Goal: Task Accomplishment & Management: Use online tool/utility

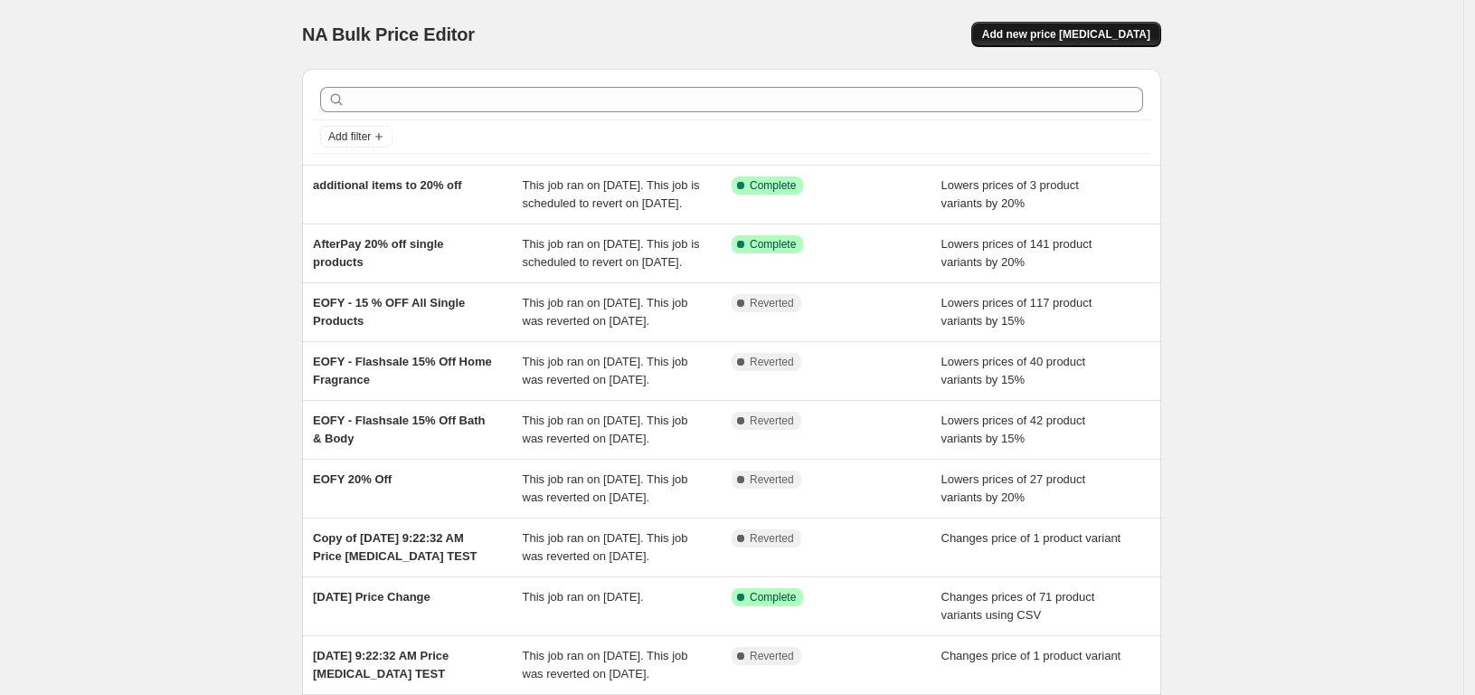
click at [1054, 37] on span "Add new price [MEDICAL_DATA]" at bounding box center [1066, 34] width 168 height 14
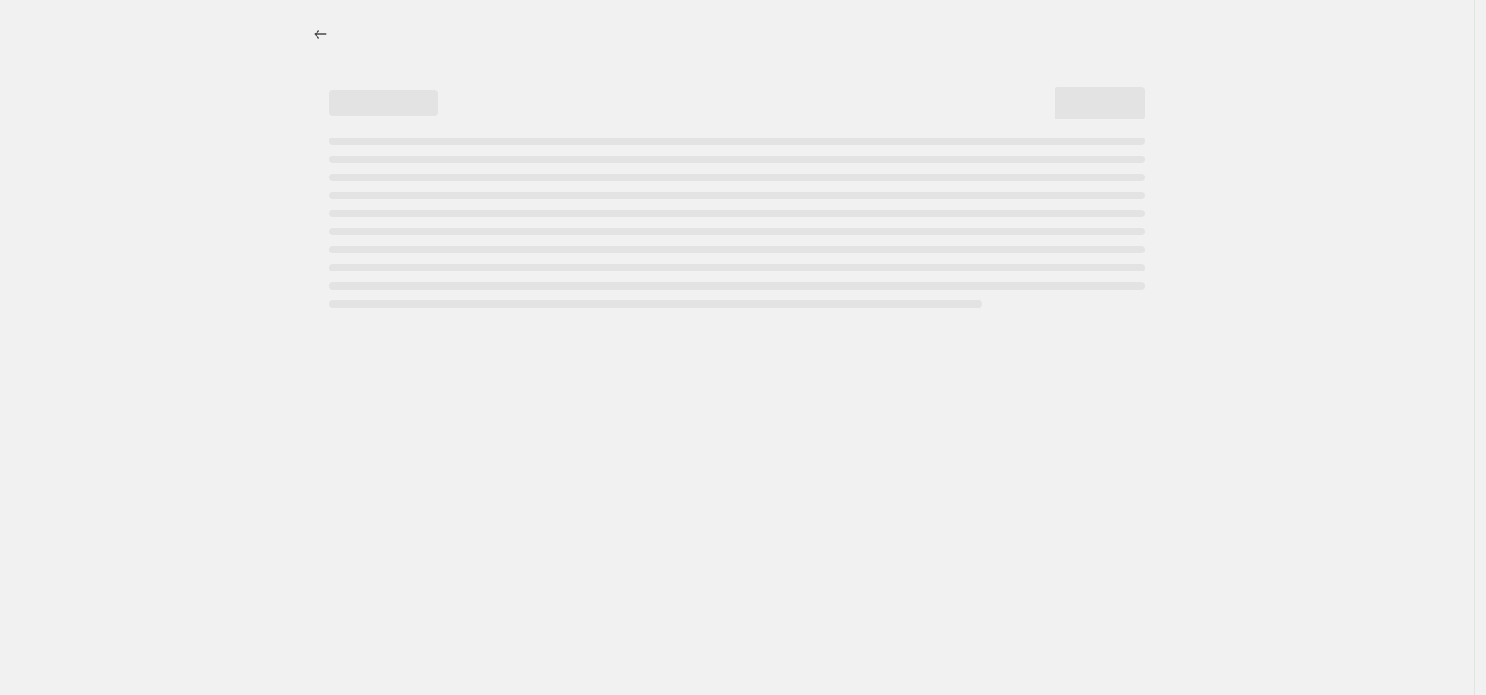
select select "percentage"
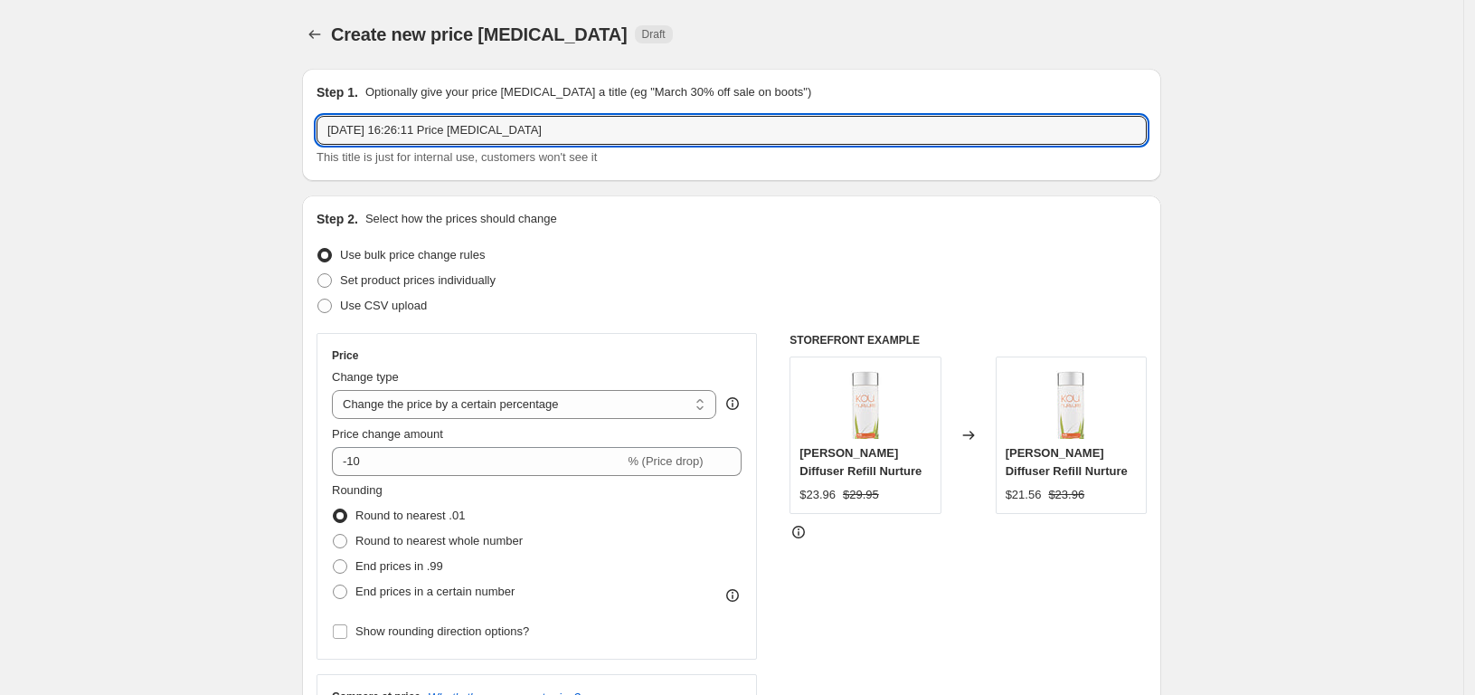
drag, startPoint x: 622, startPoint y: 128, endPoint x: 233, endPoint y: 108, distance: 389.4
type input "2"
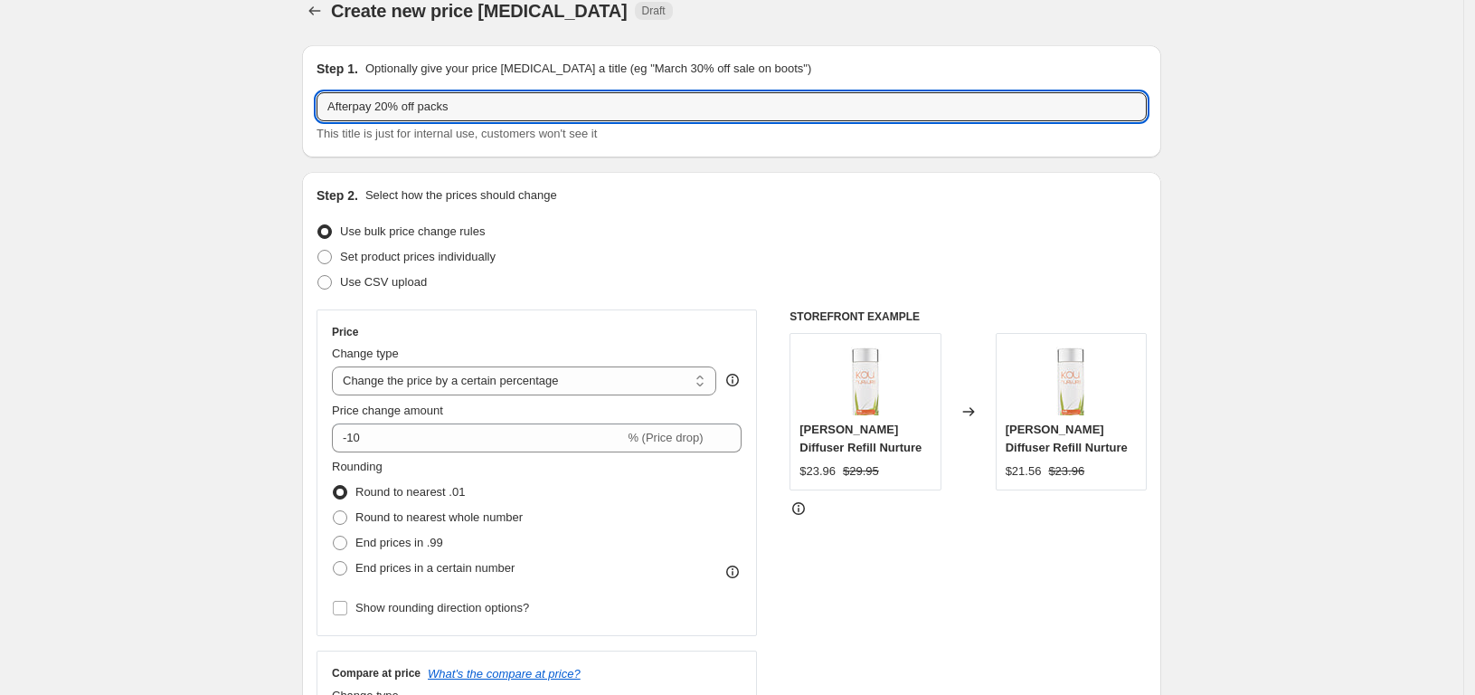
scroll to position [25, 0]
type input "Afterpay 20% off packs"
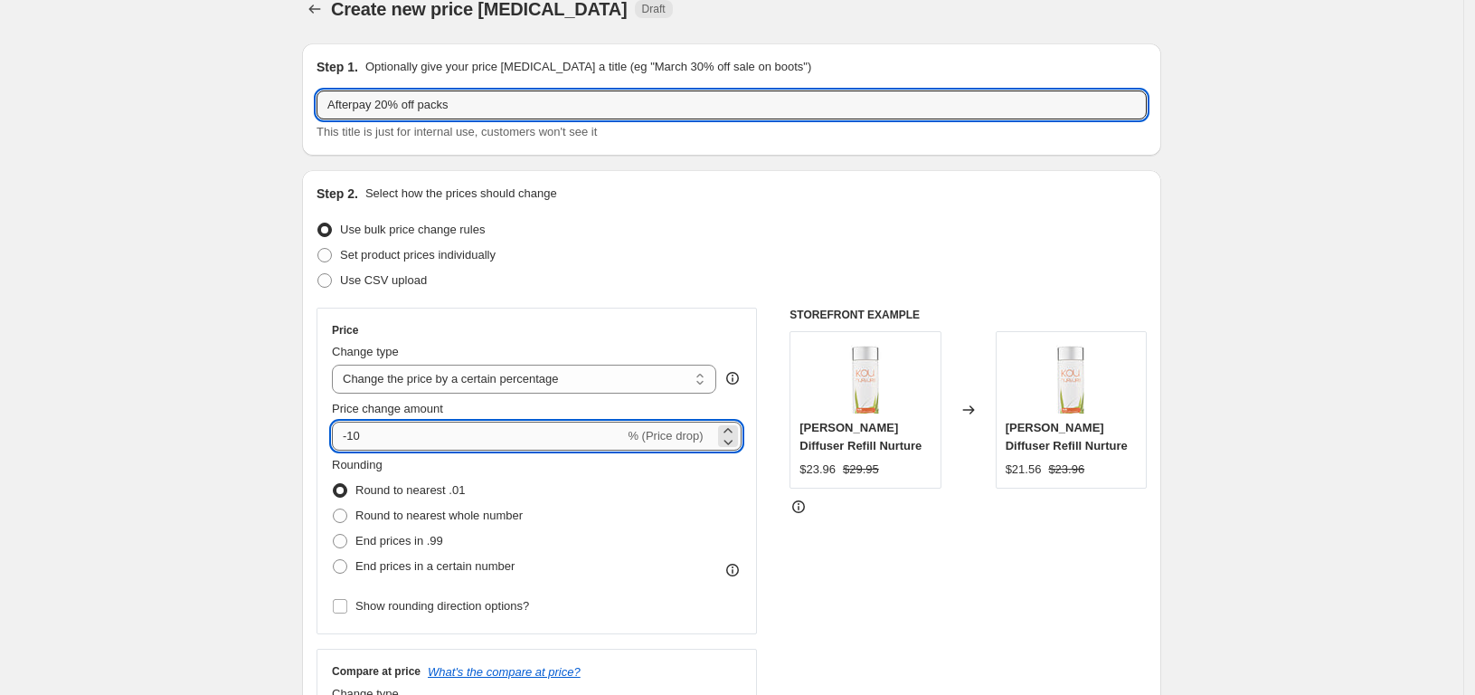
click at [491, 432] on input "-10" at bounding box center [478, 435] width 292 height 29
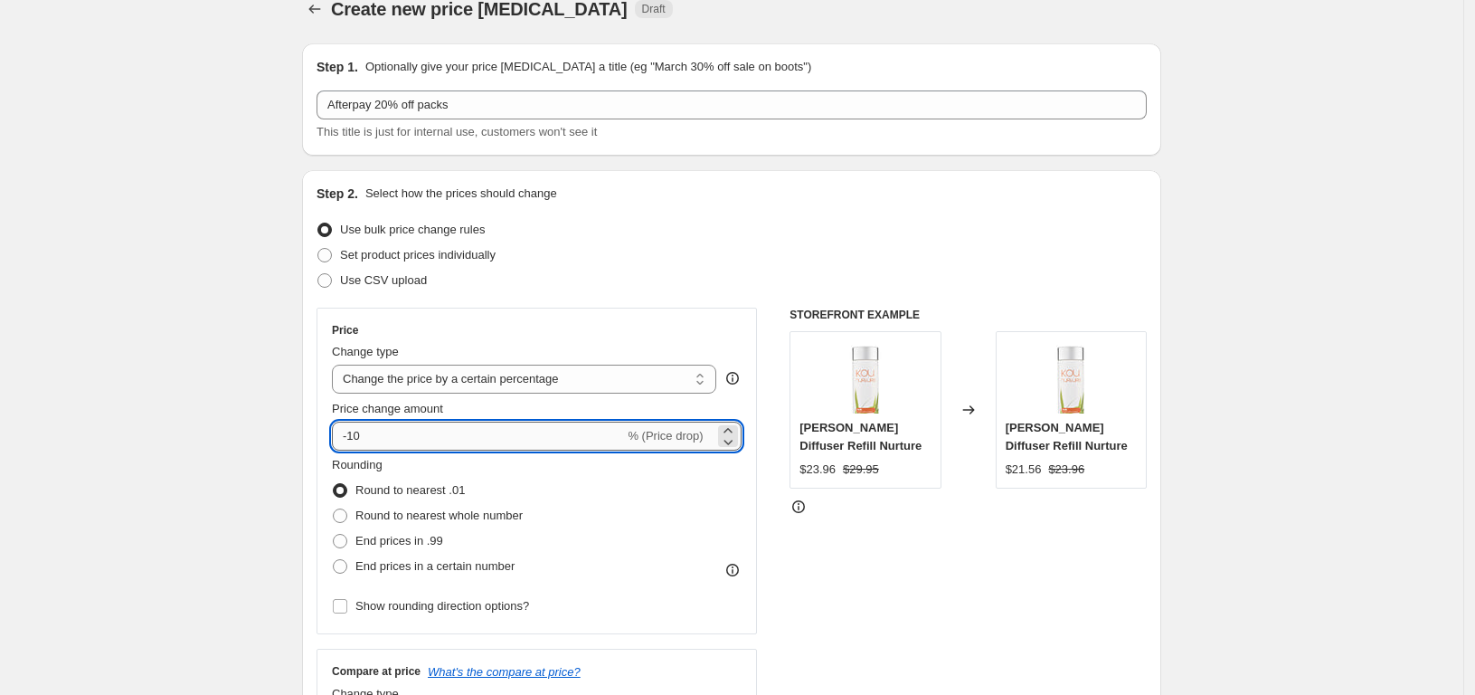
type input "-1"
type input "-20"
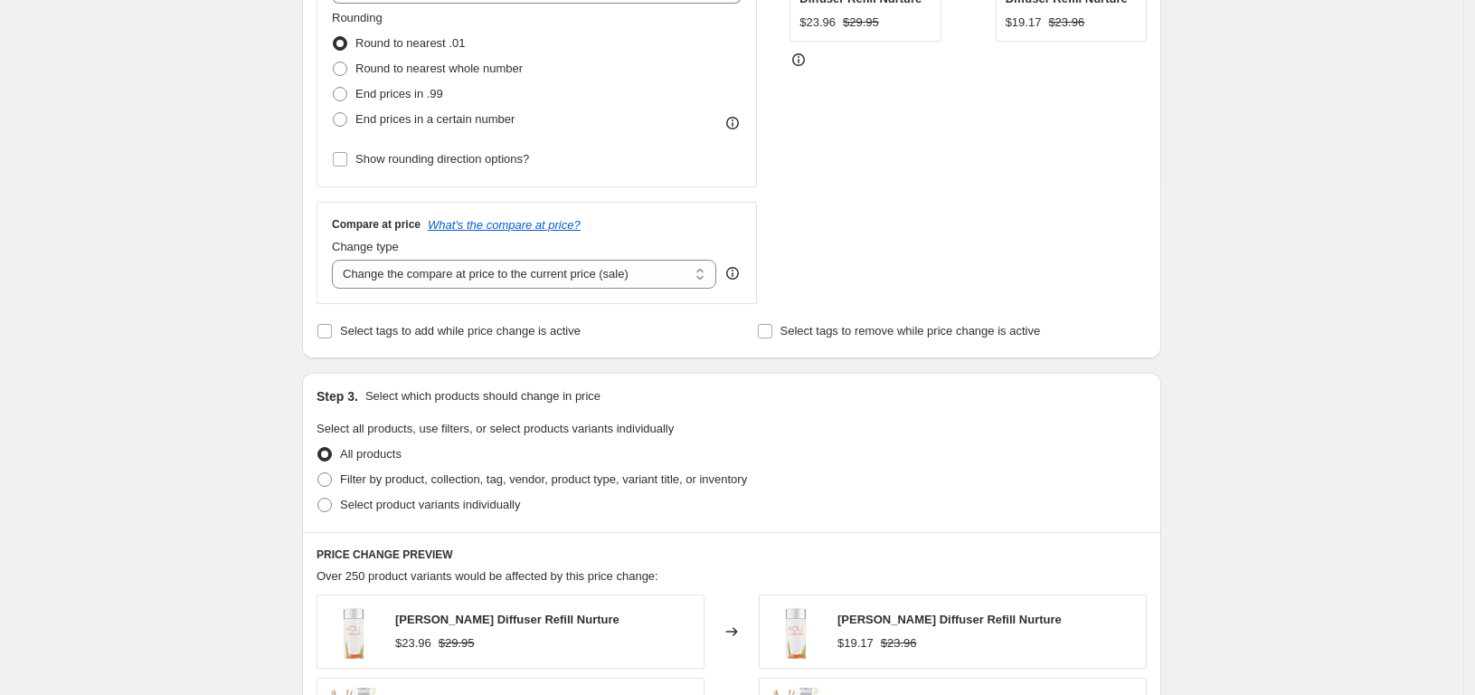
scroll to position [473, 0]
click at [332, 506] on span at bounding box center [324, 503] width 14 height 14
click at [318, 497] on input "Select product variants individually" at bounding box center [317, 496] width 1 height 1
radio input "true"
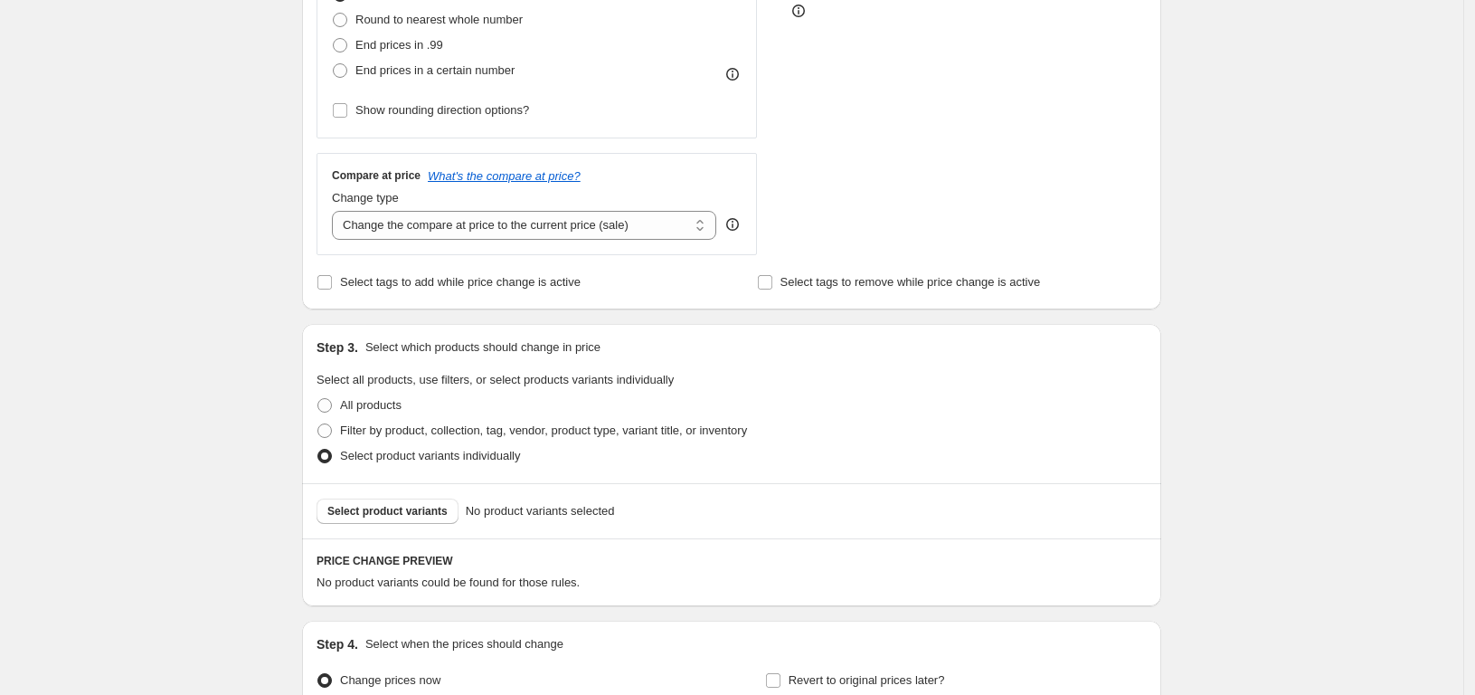
scroll to position [591, 0]
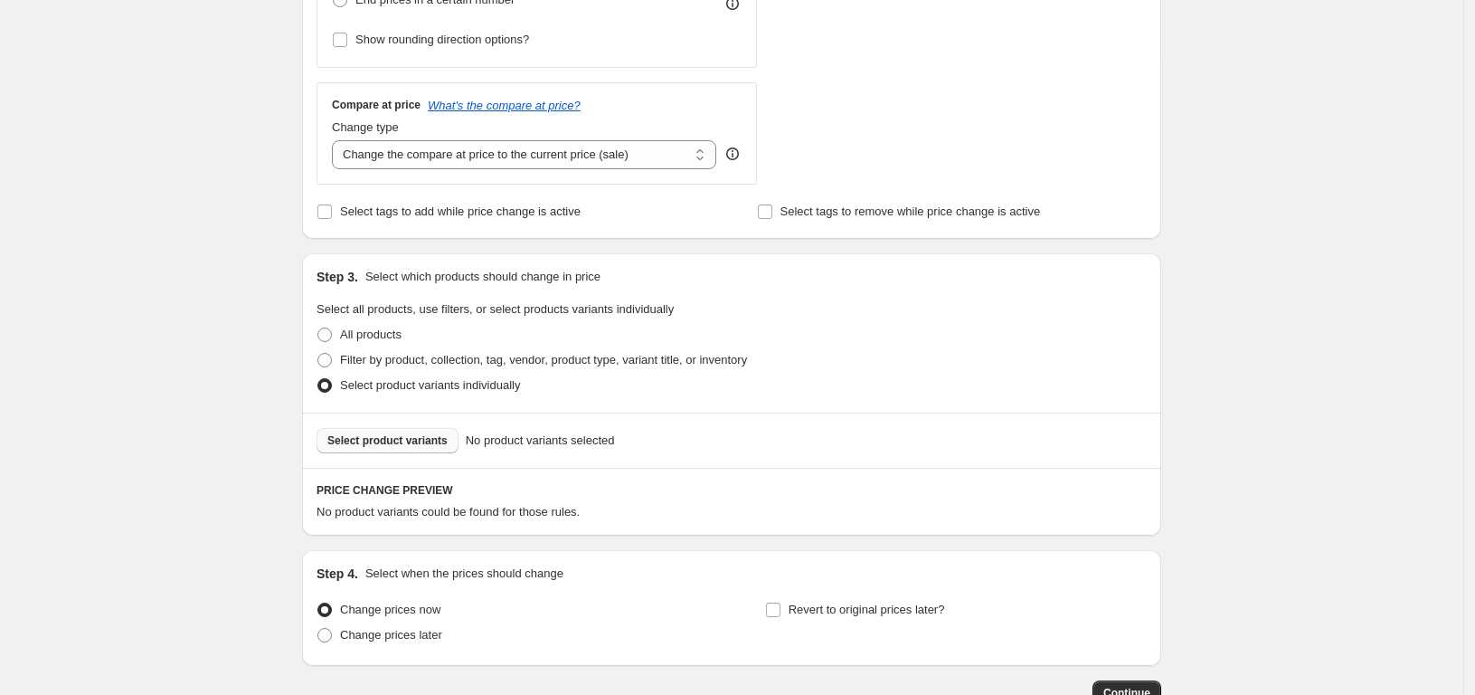
click at [397, 440] on span "Select product variants" at bounding box center [387, 440] width 120 height 14
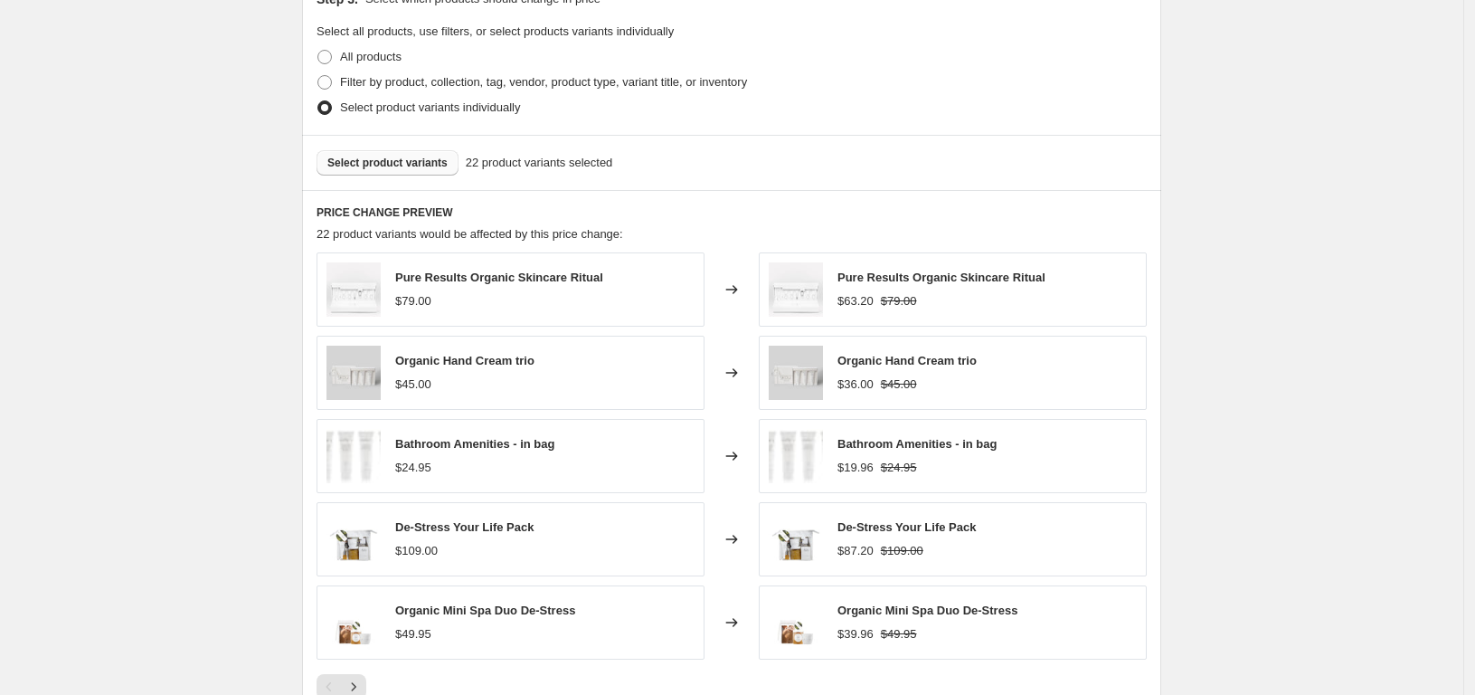
scroll to position [986, 0]
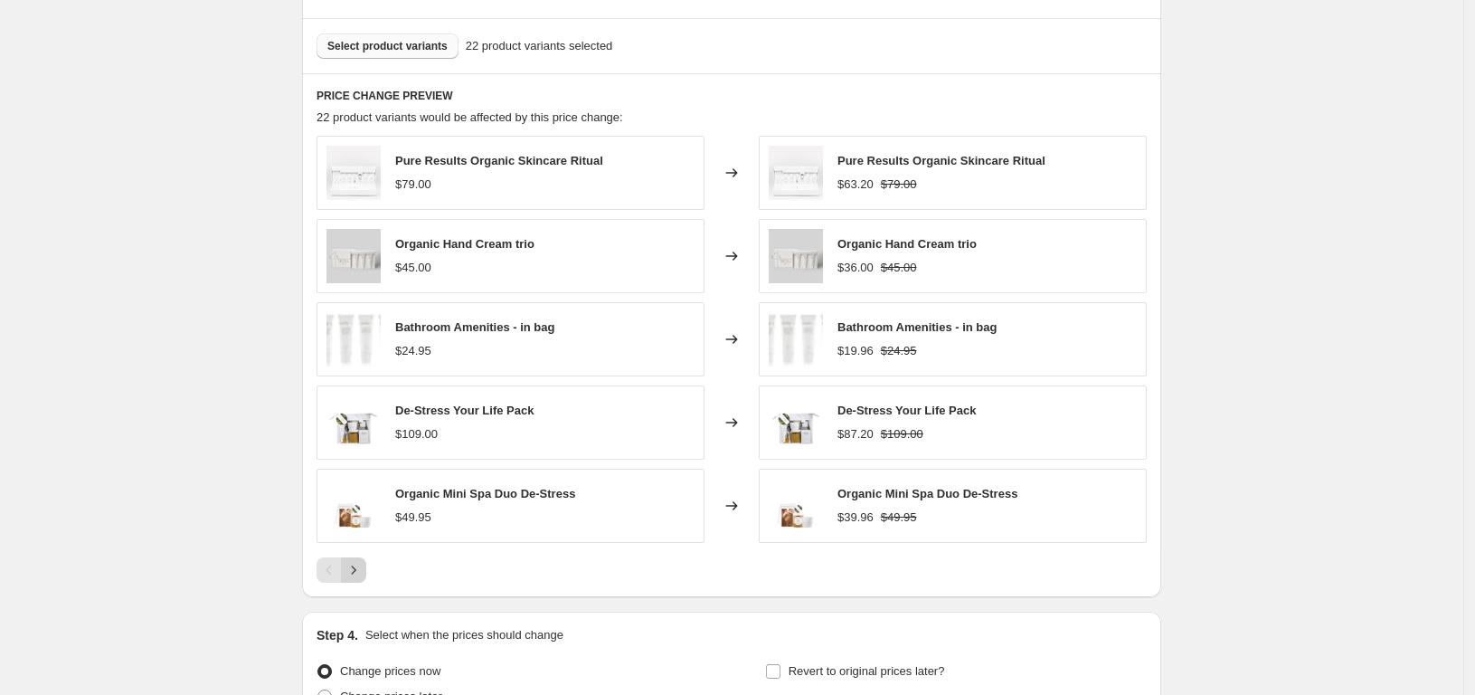
click at [363, 573] on icon "Next" at bounding box center [354, 570] width 18 height 18
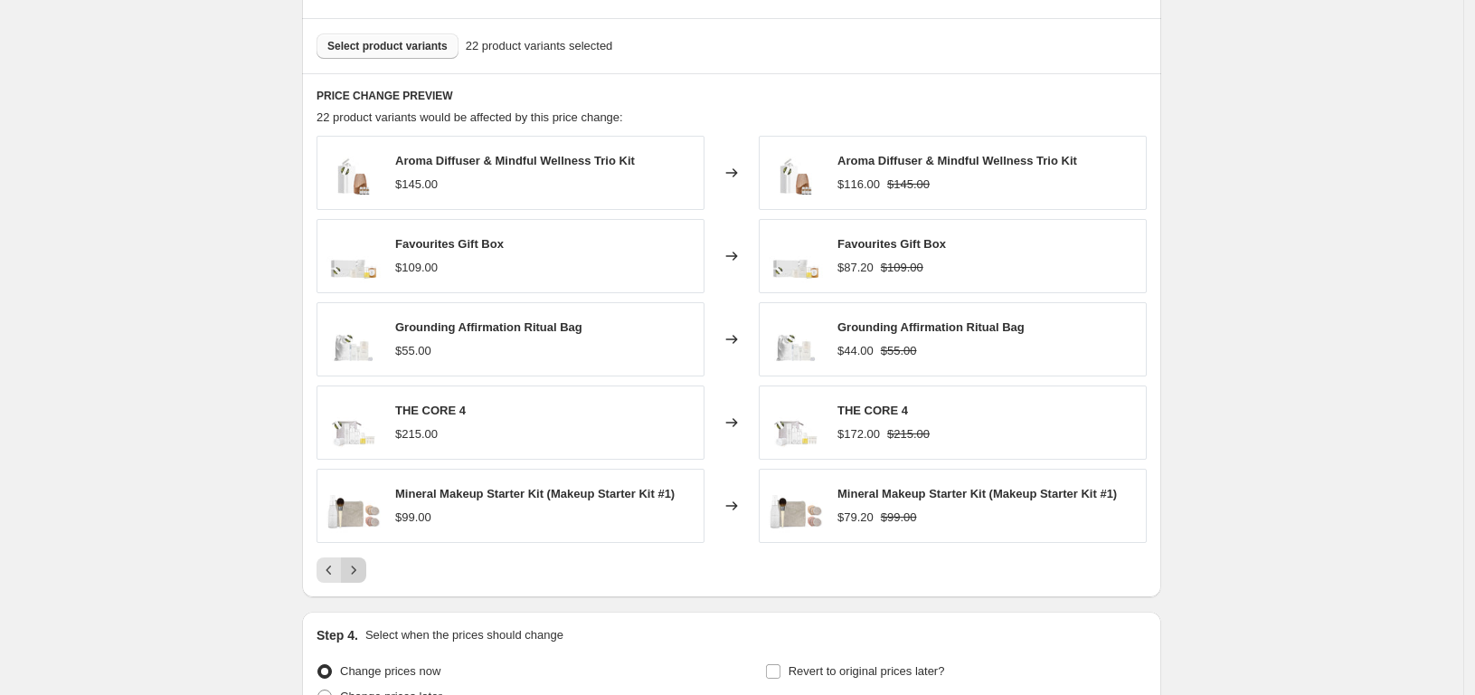
click at [363, 573] on icon "Next" at bounding box center [354, 570] width 18 height 18
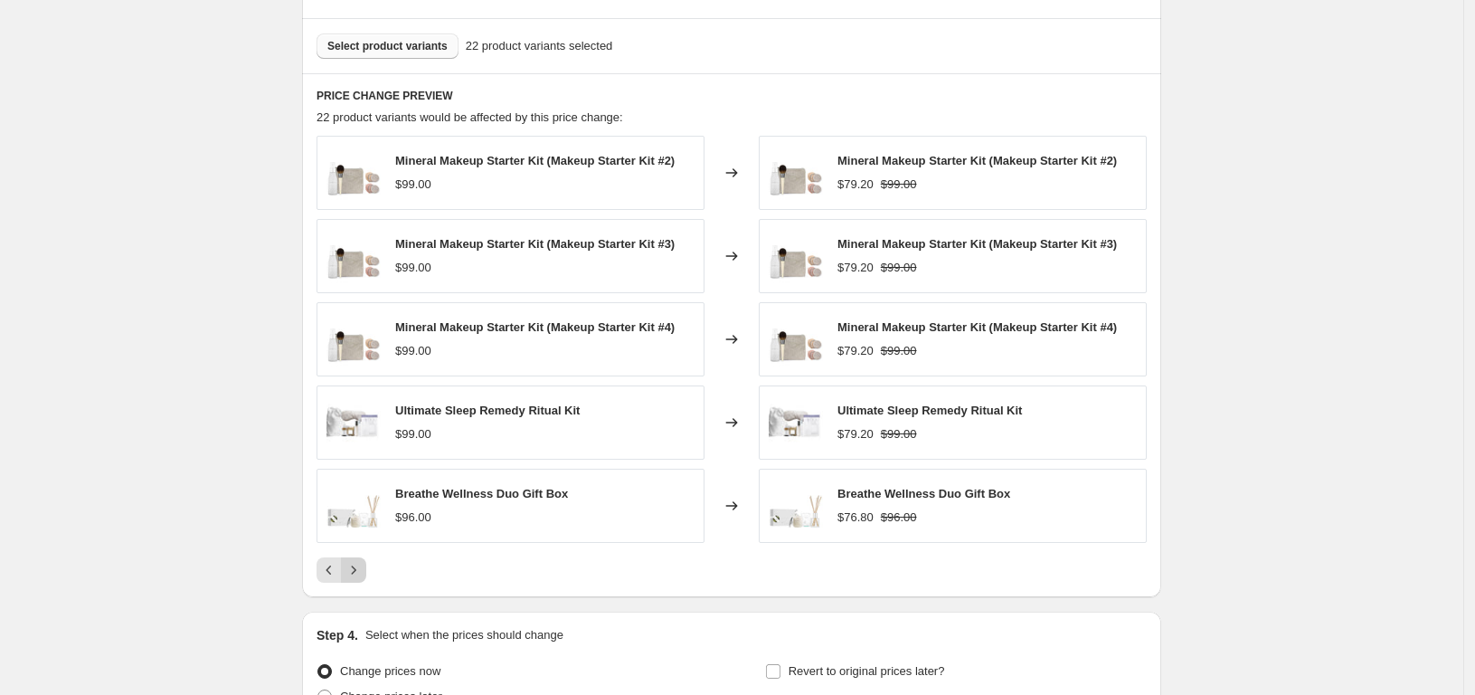
click at [363, 573] on icon "Next" at bounding box center [354, 570] width 18 height 18
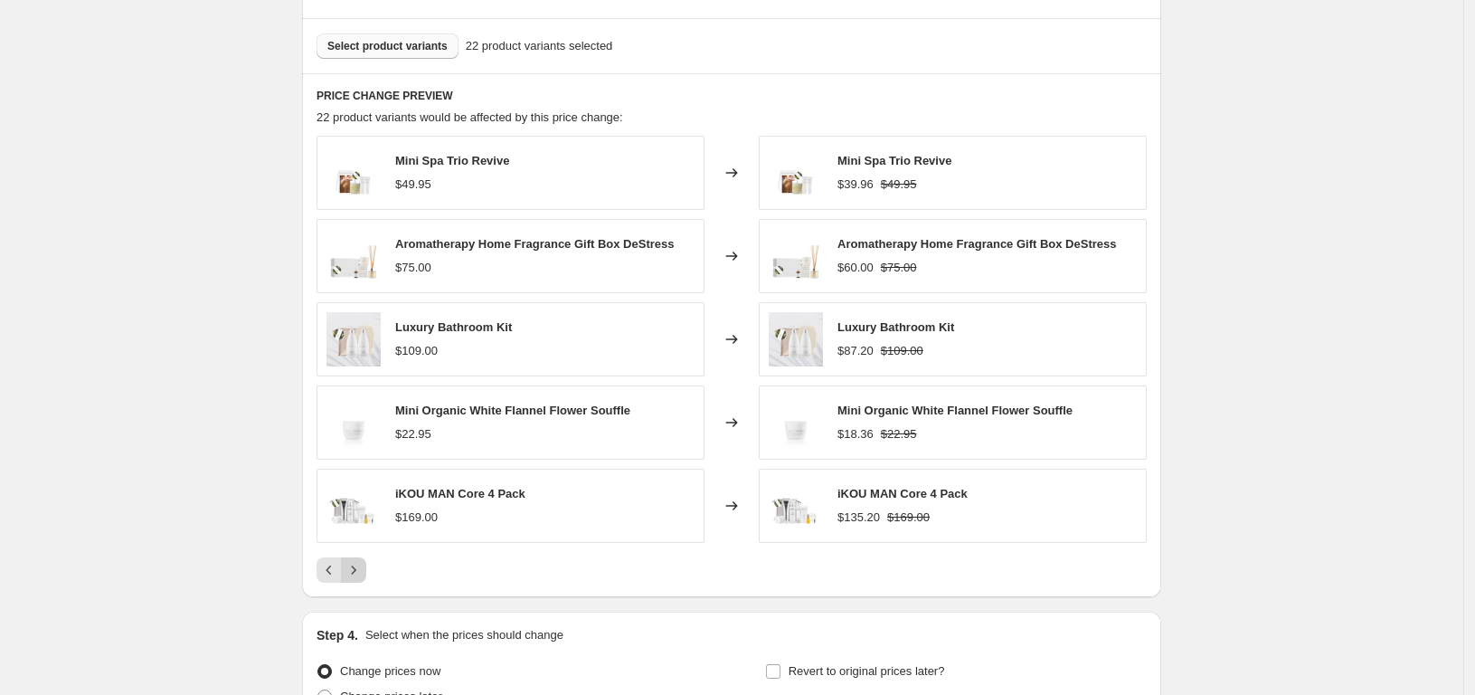
click at [363, 573] on icon "Next" at bounding box center [354, 570] width 18 height 18
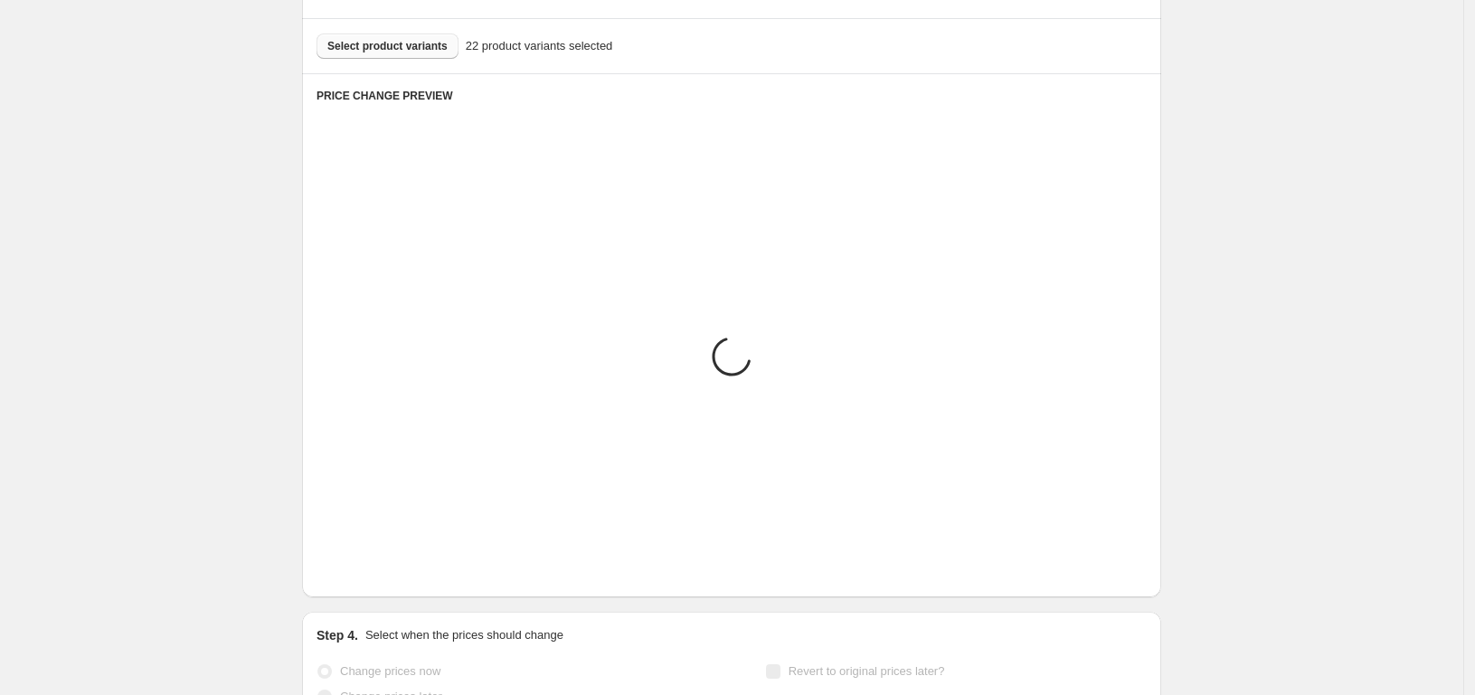
scroll to position [918, 0]
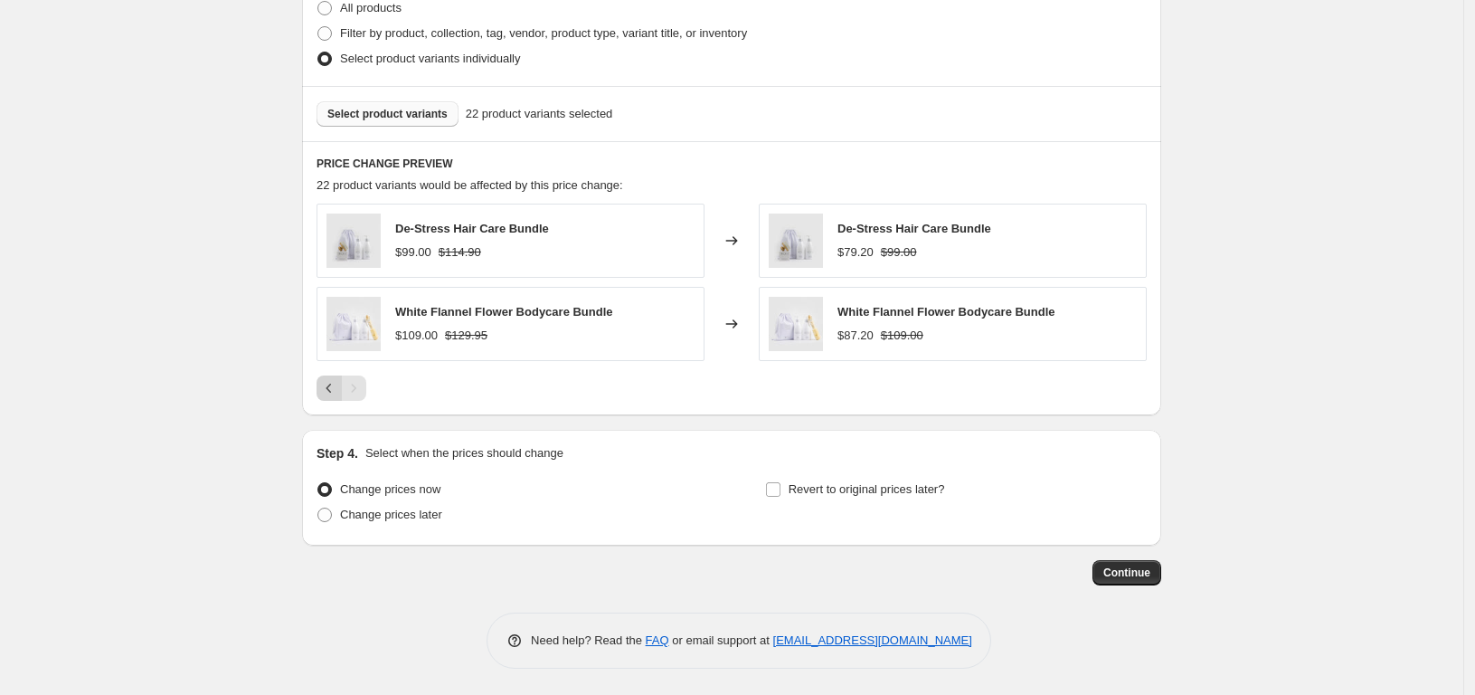
click at [338, 389] on icon "Previous" at bounding box center [329, 388] width 18 height 18
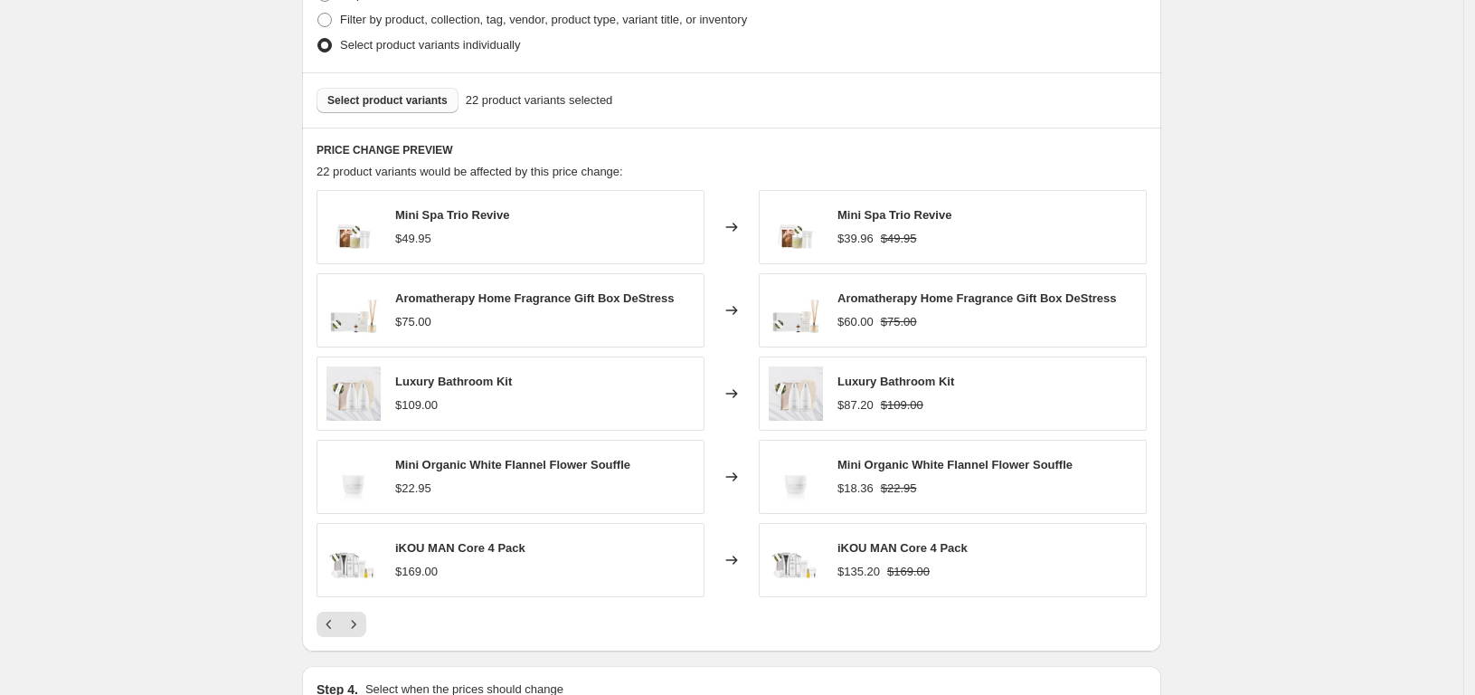
scroll to position [933, 0]
click at [332, 624] on icon "Previous" at bounding box center [329, 622] width 18 height 18
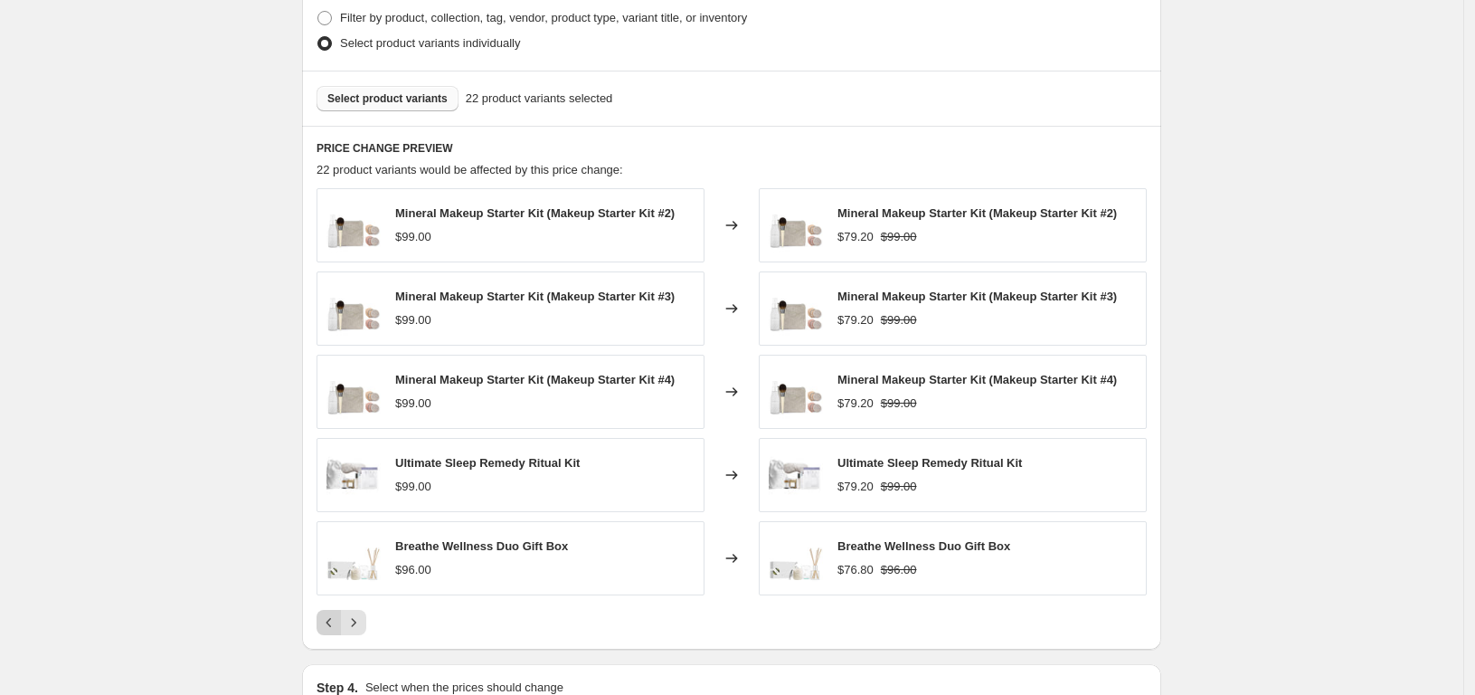
click at [334, 623] on icon "Previous" at bounding box center [329, 622] width 18 height 18
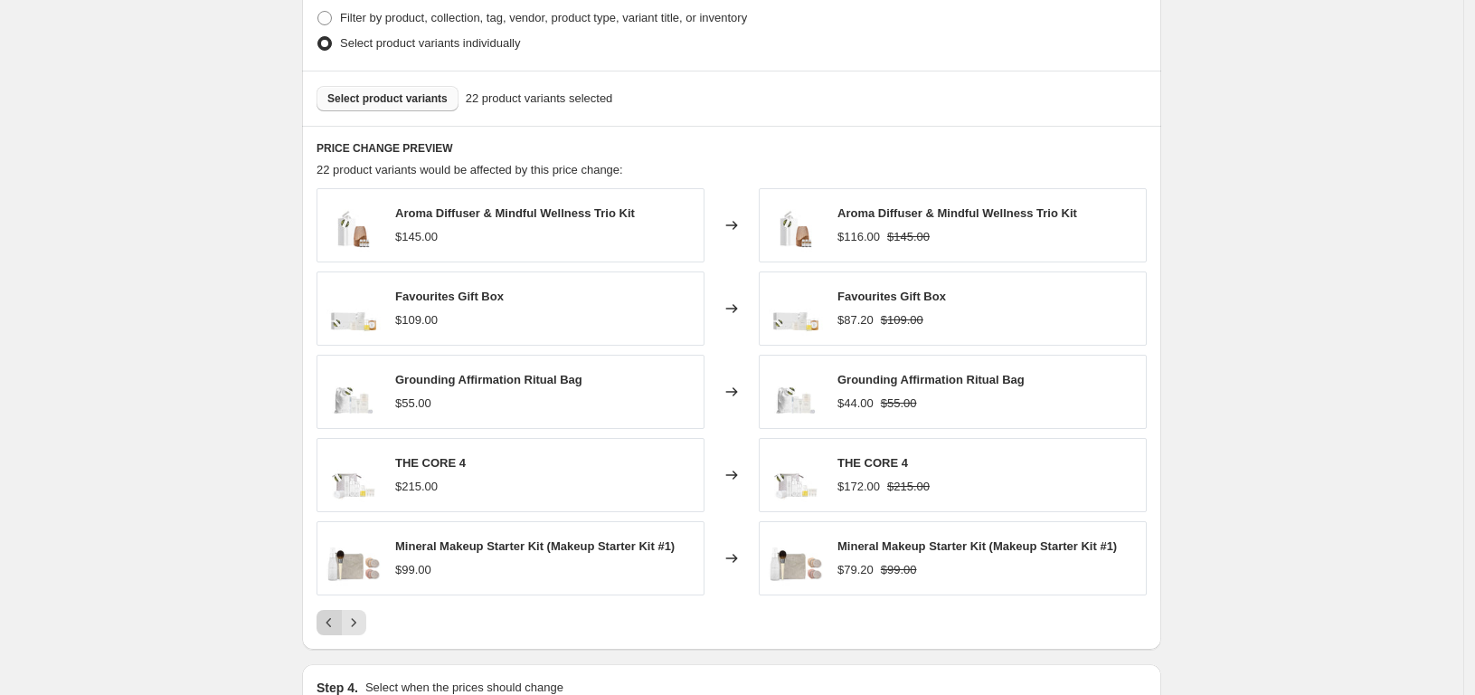
click at [334, 623] on icon "Previous" at bounding box center [329, 622] width 18 height 18
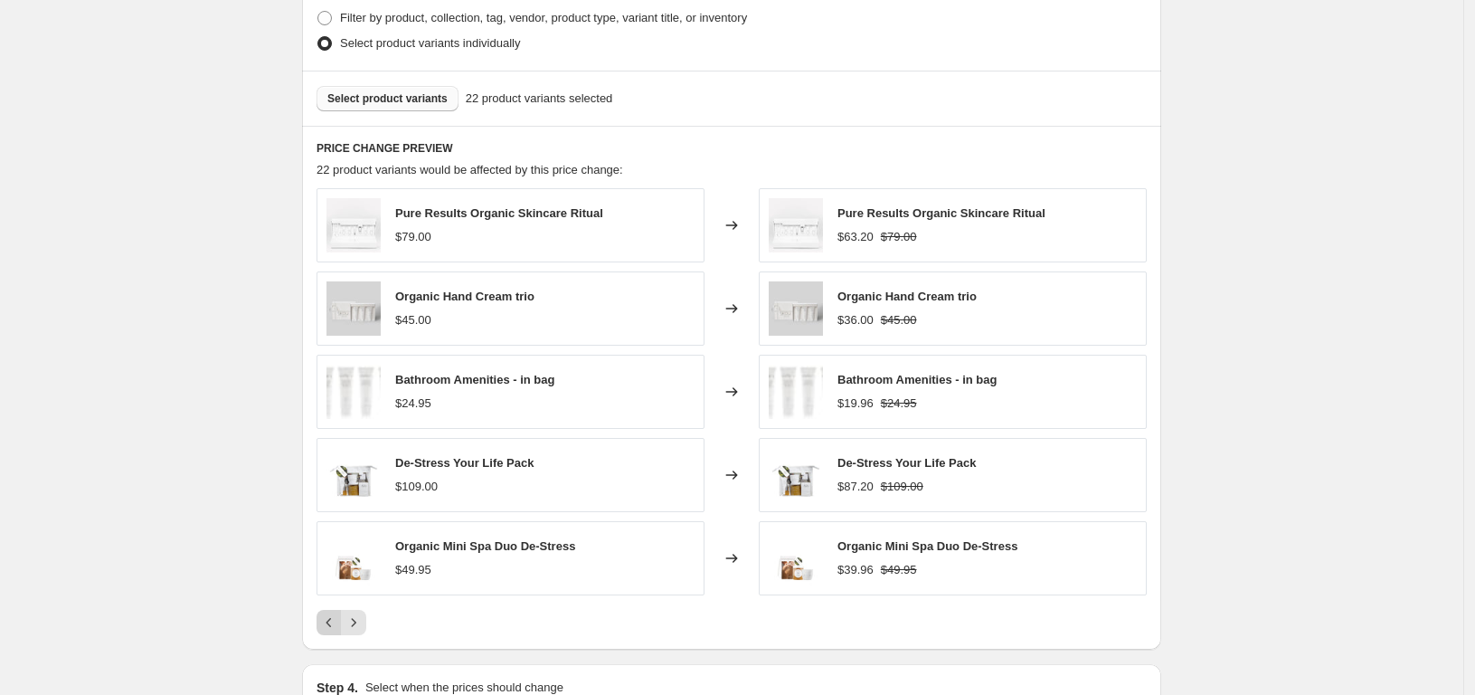
click at [334, 623] on div "Pagination" at bounding box center [329, 622] width 25 height 25
click at [359, 622] on icon "Next" at bounding box center [354, 622] width 18 height 18
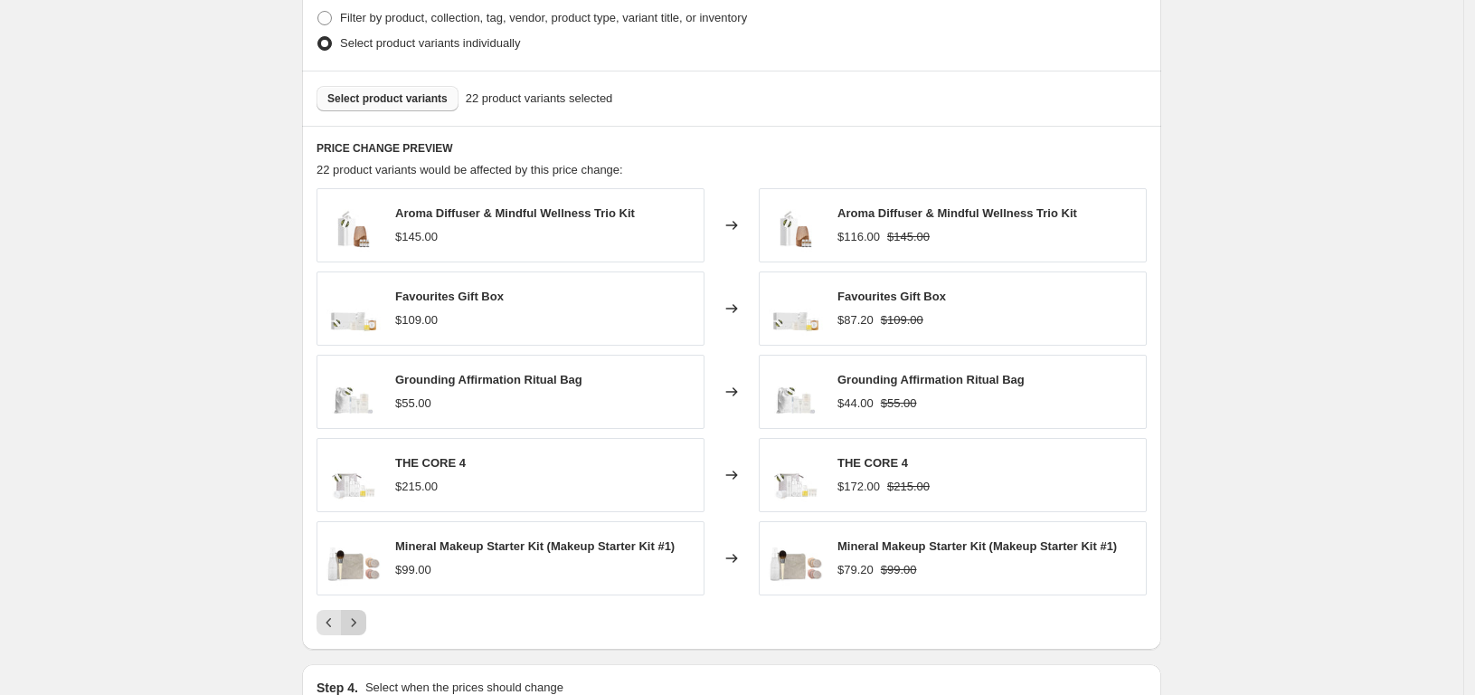
click at [361, 619] on icon "Next" at bounding box center [354, 622] width 18 height 18
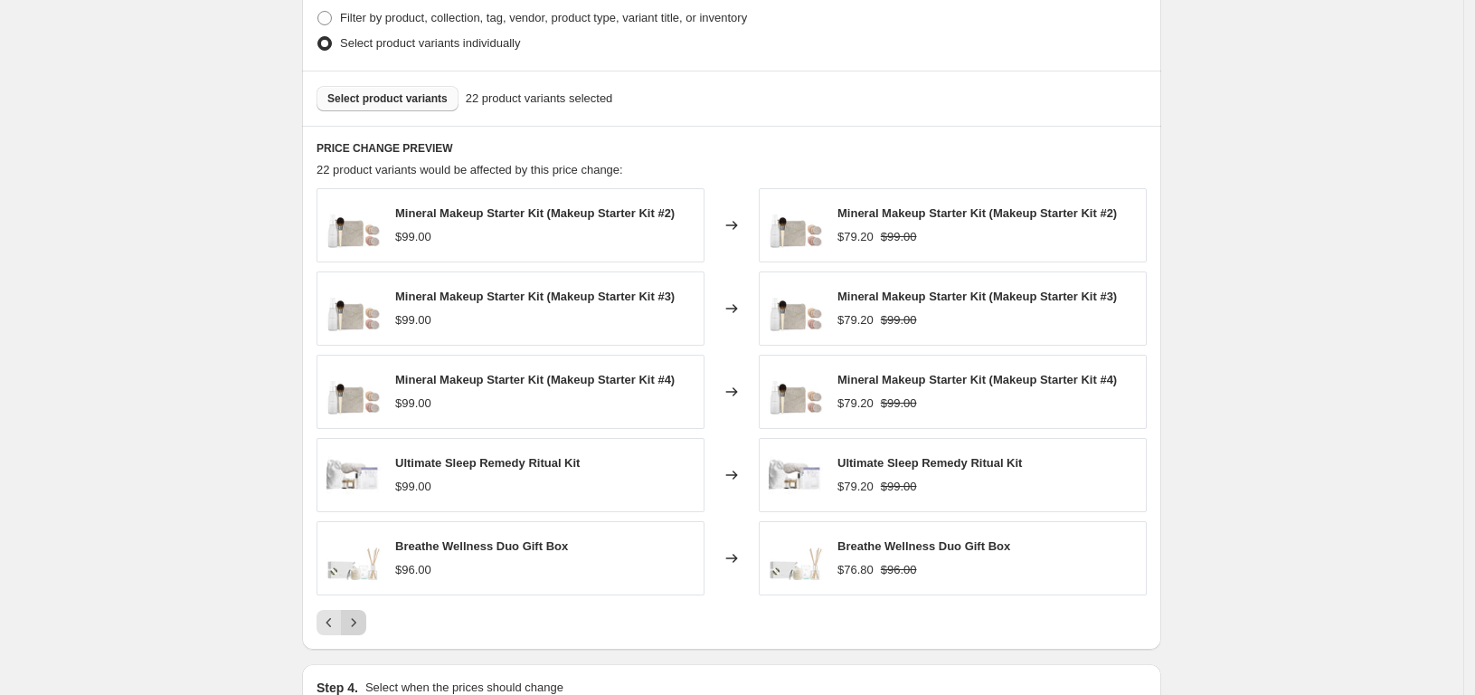
click at [361, 619] on icon "Next" at bounding box center [354, 622] width 18 height 18
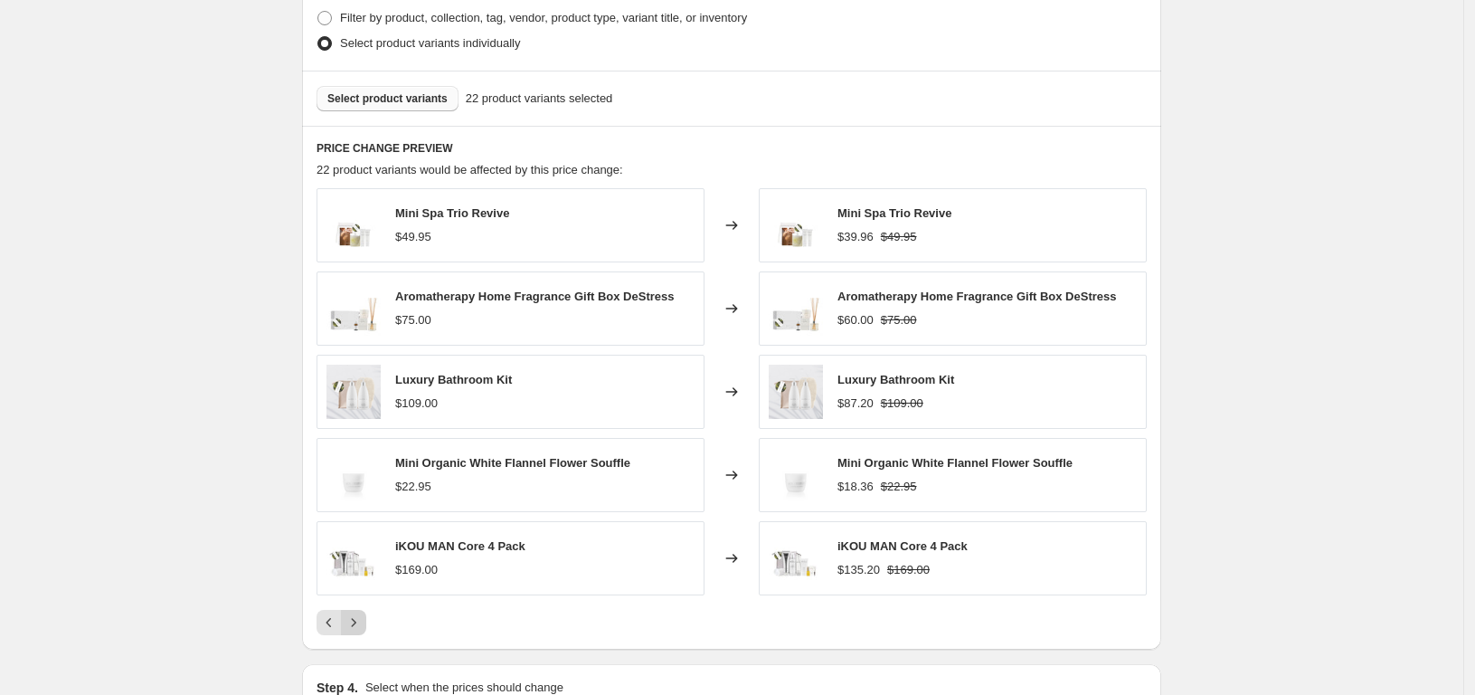
click at [361, 619] on icon "Next" at bounding box center [354, 622] width 18 height 18
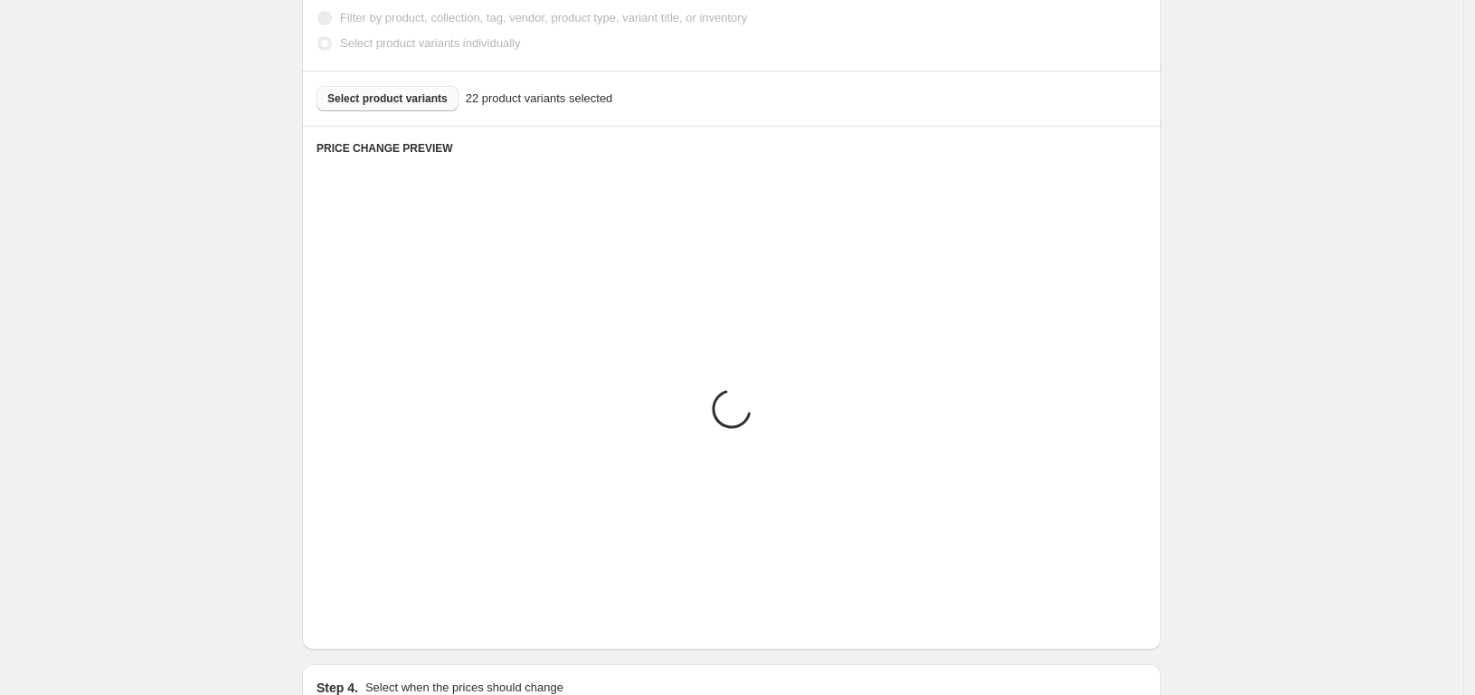
scroll to position [918, 0]
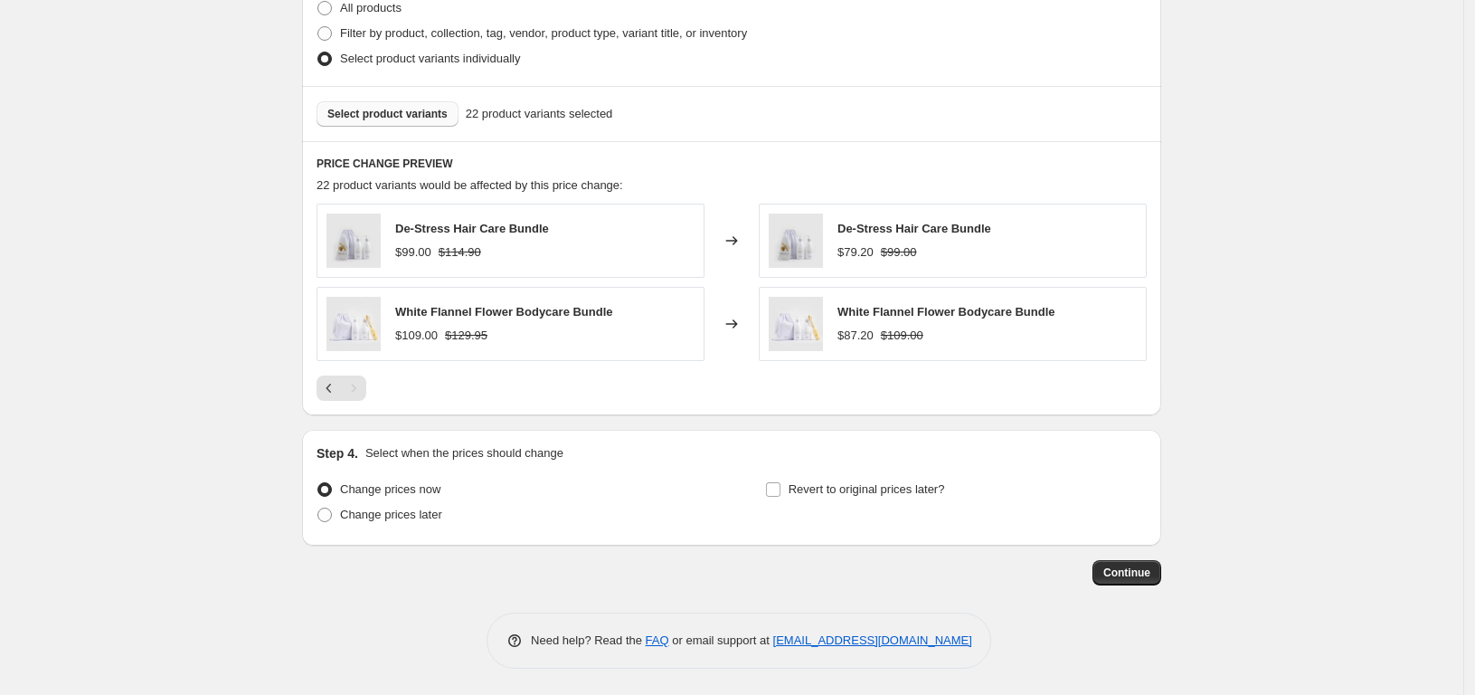
click at [421, 108] on span "Select product variants" at bounding box center [387, 114] width 120 height 14
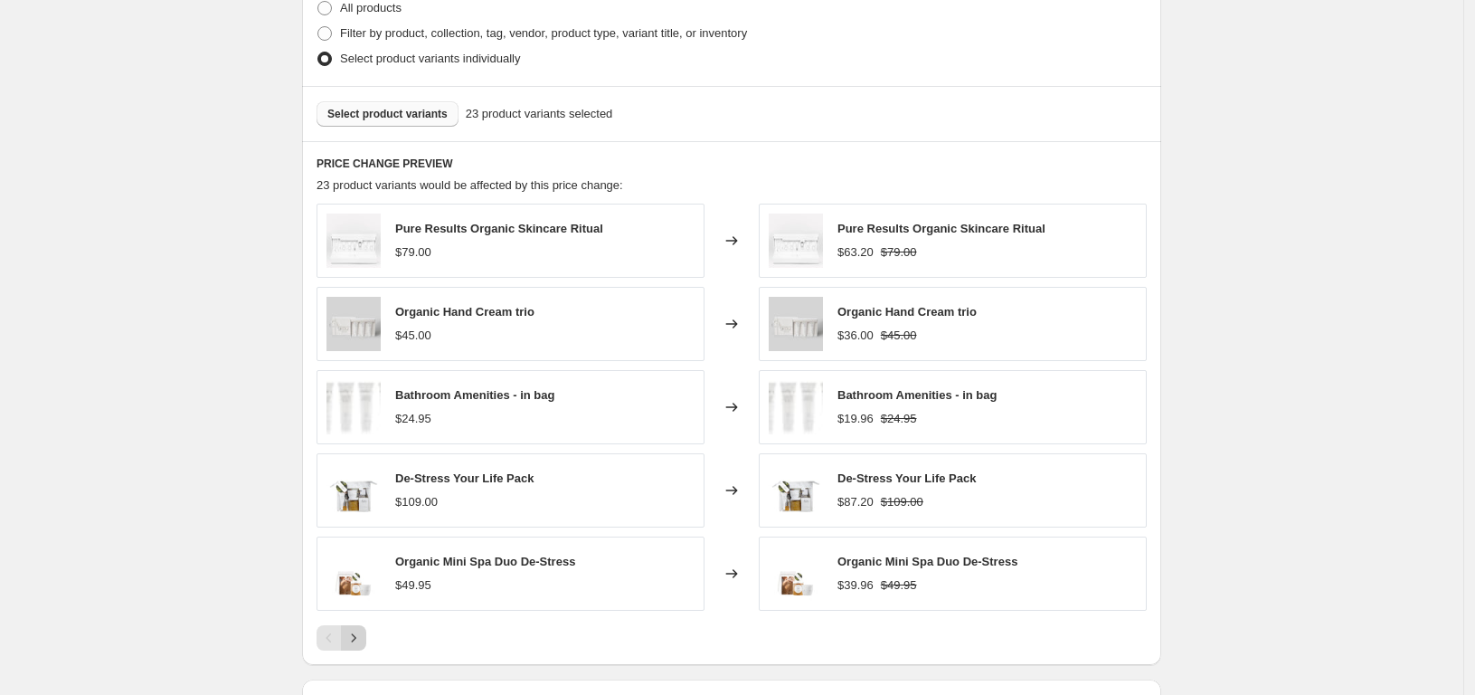
click at [362, 640] on icon "Next" at bounding box center [354, 638] width 18 height 18
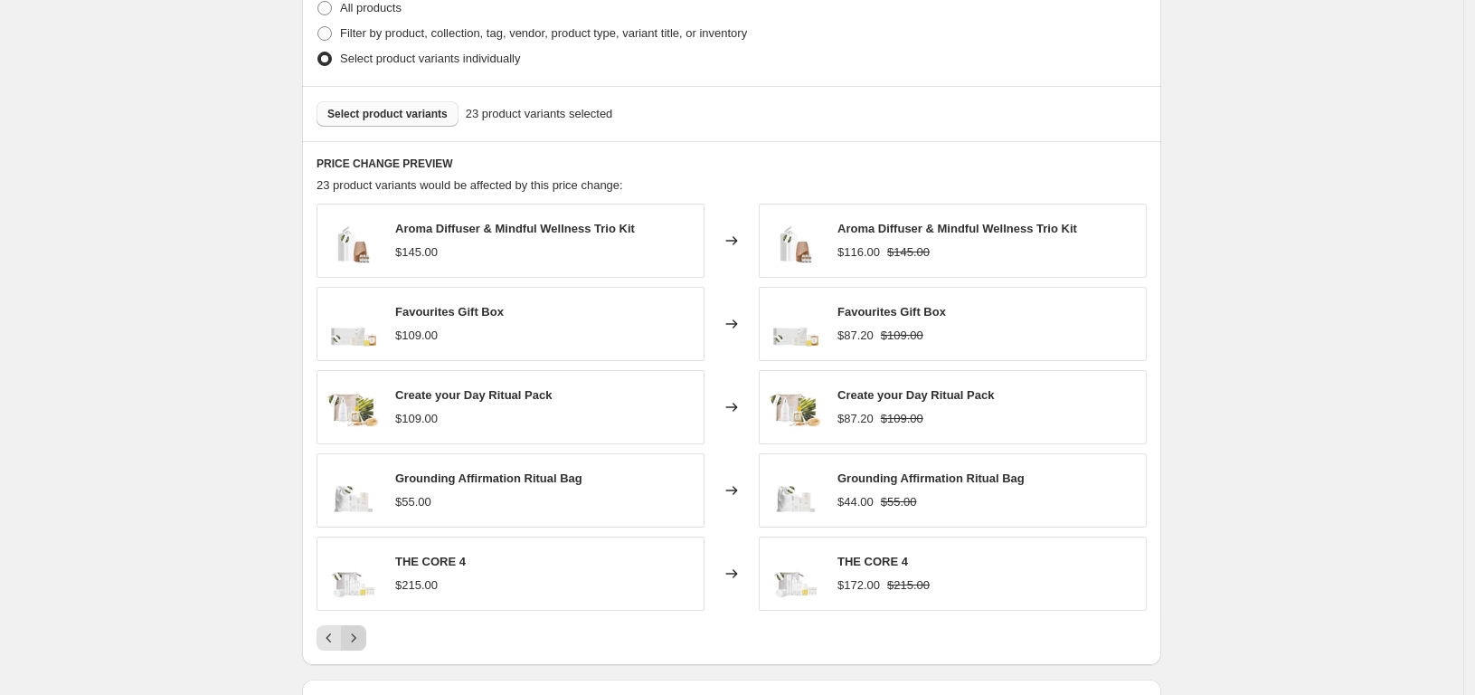
click at [362, 640] on icon "Next" at bounding box center [354, 638] width 18 height 18
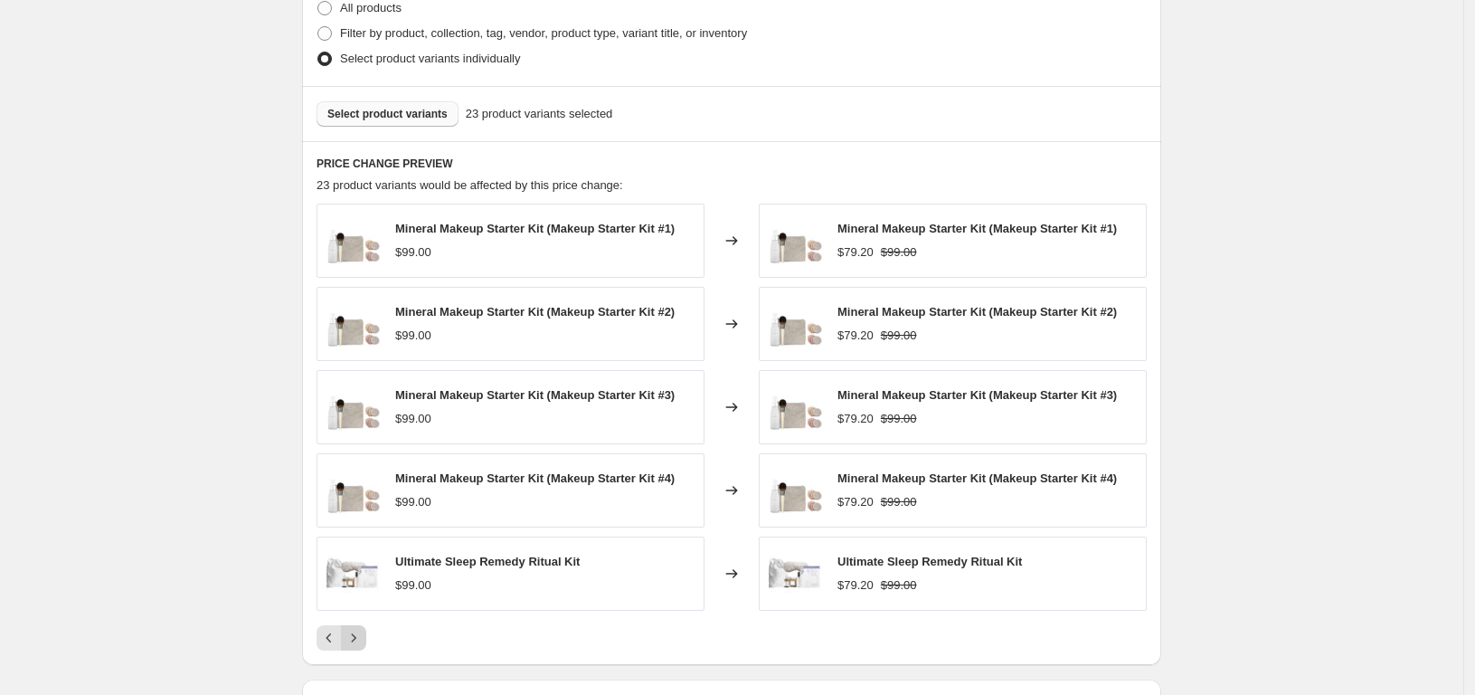
click at [362, 640] on icon "Next" at bounding box center [354, 638] width 18 height 18
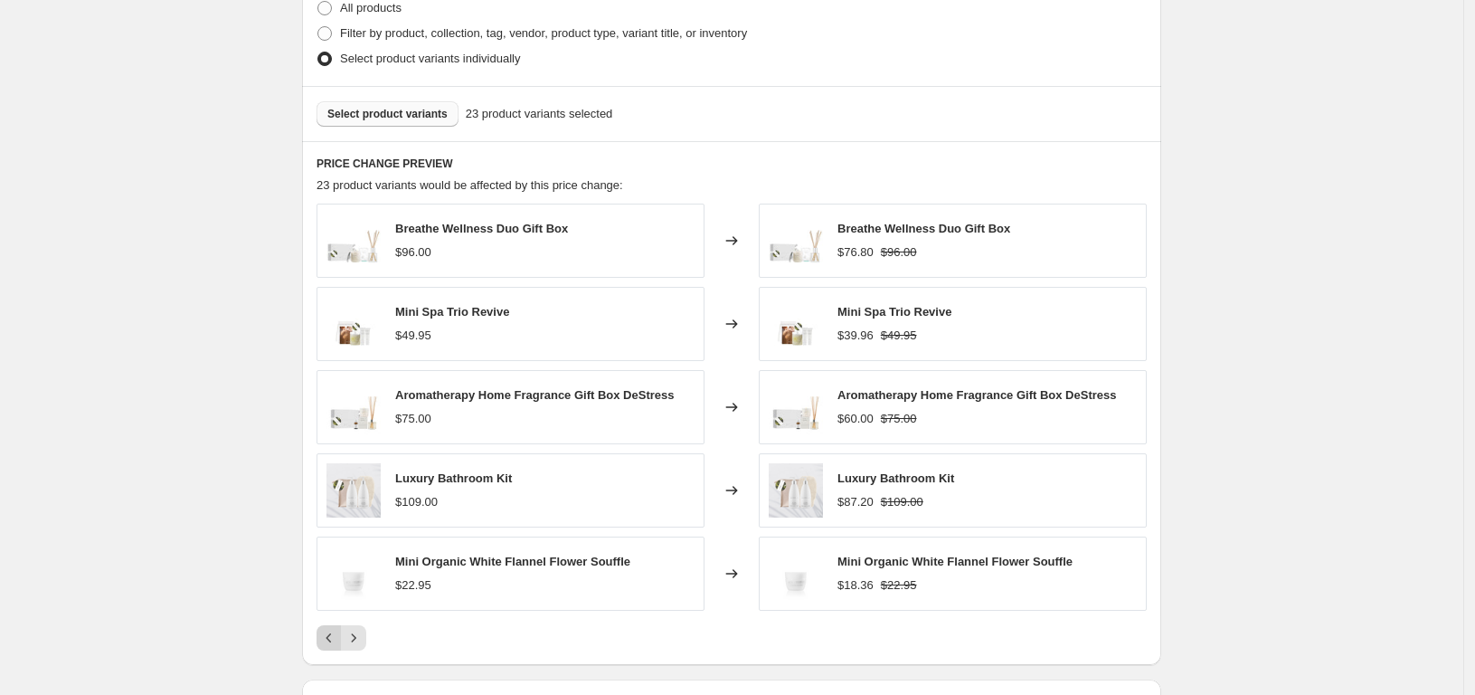
click at [326, 645] on icon "Previous" at bounding box center [329, 638] width 18 height 18
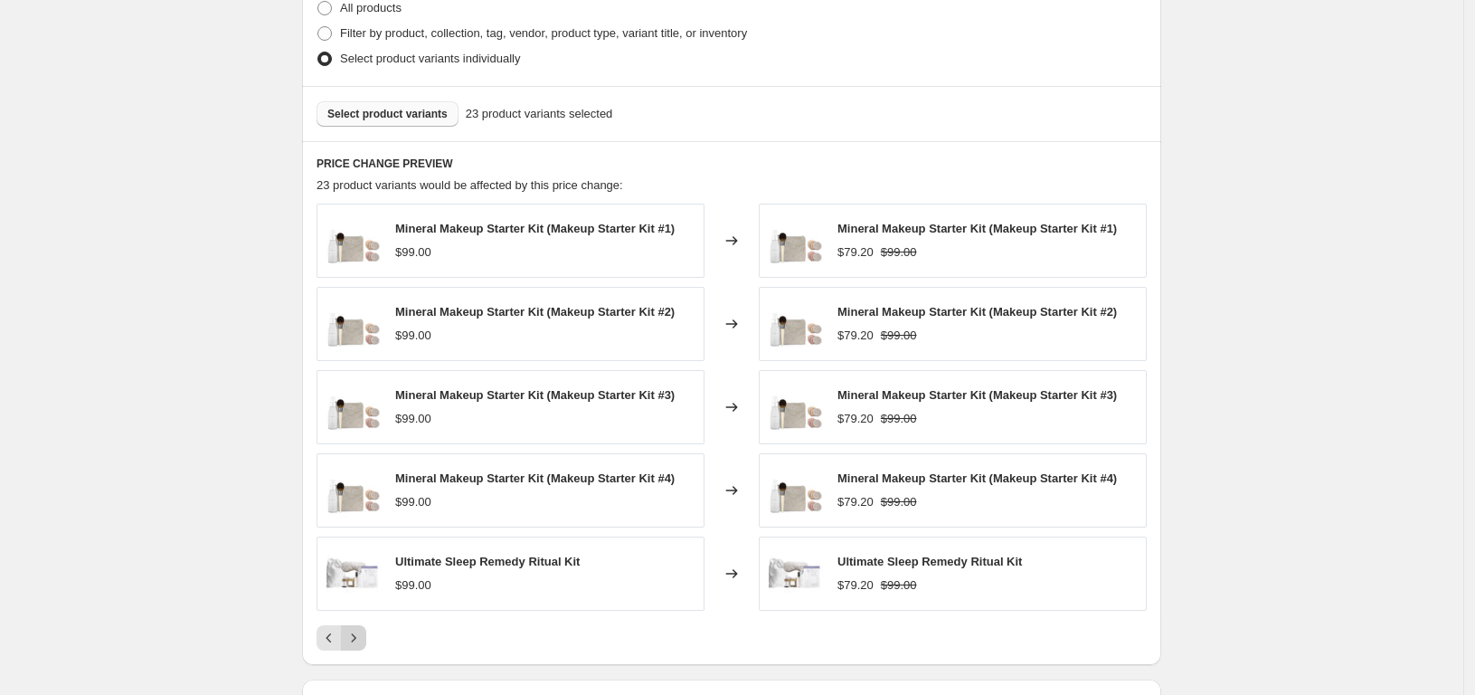
click at [355, 638] on icon "Next" at bounding box center [354, 638] width 18 height 18
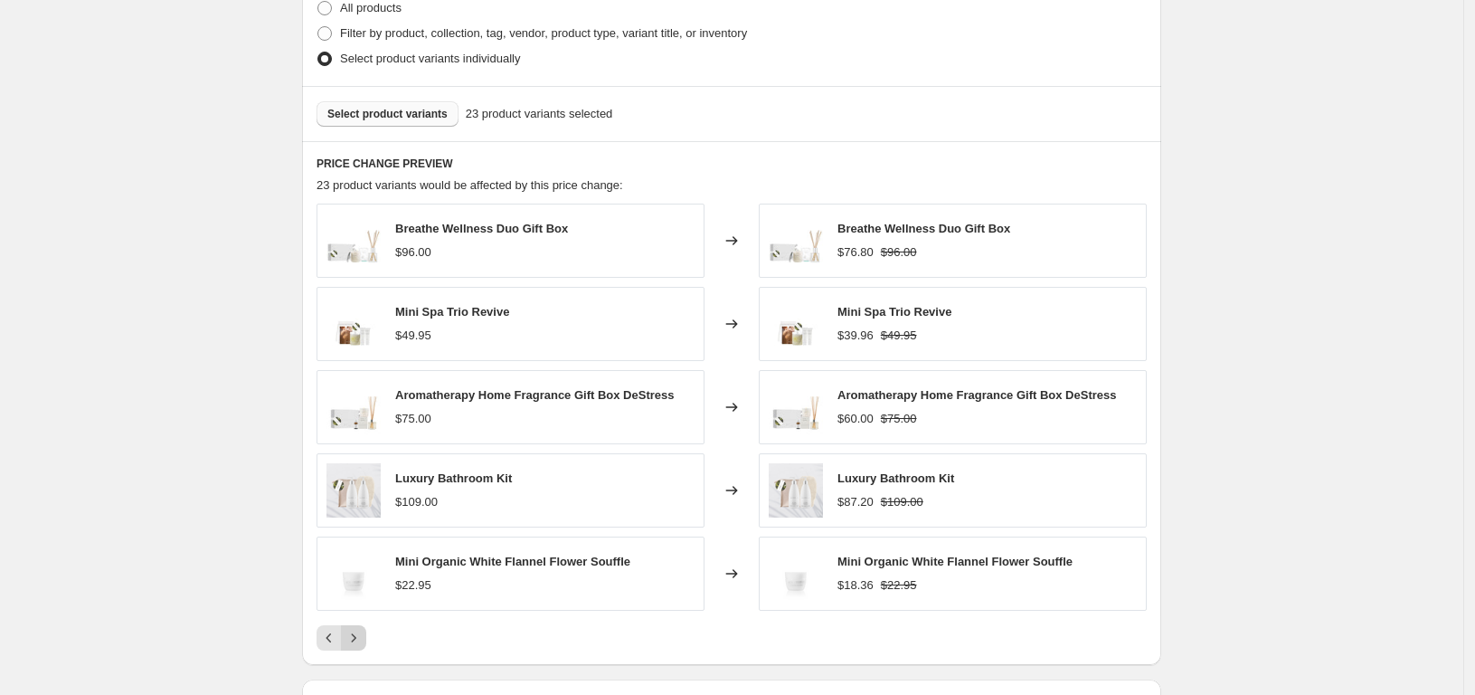
click at [355, 638] on icon "Next" at bounding box center [354, 638] width 18 height 18
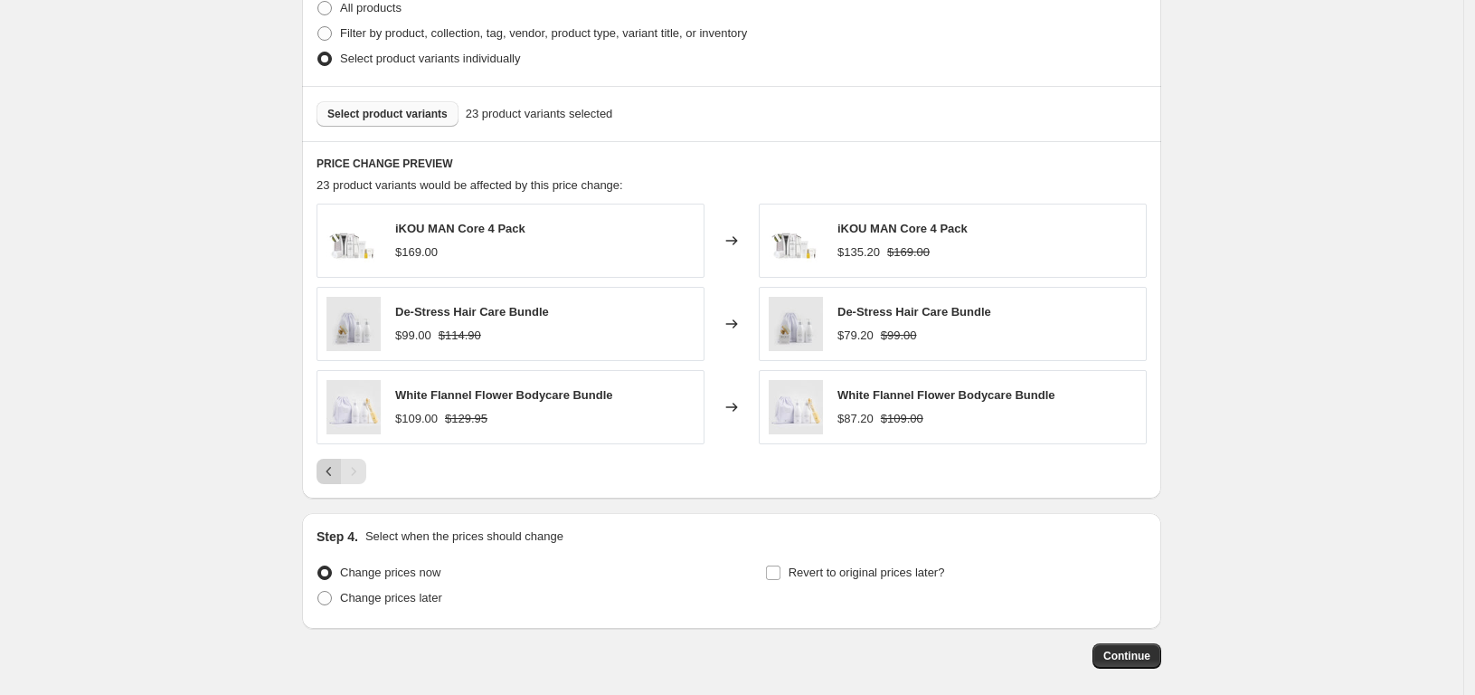
click at [333, 468] on icon "Previous" at bounding box center [329, 471] width 18 height 18
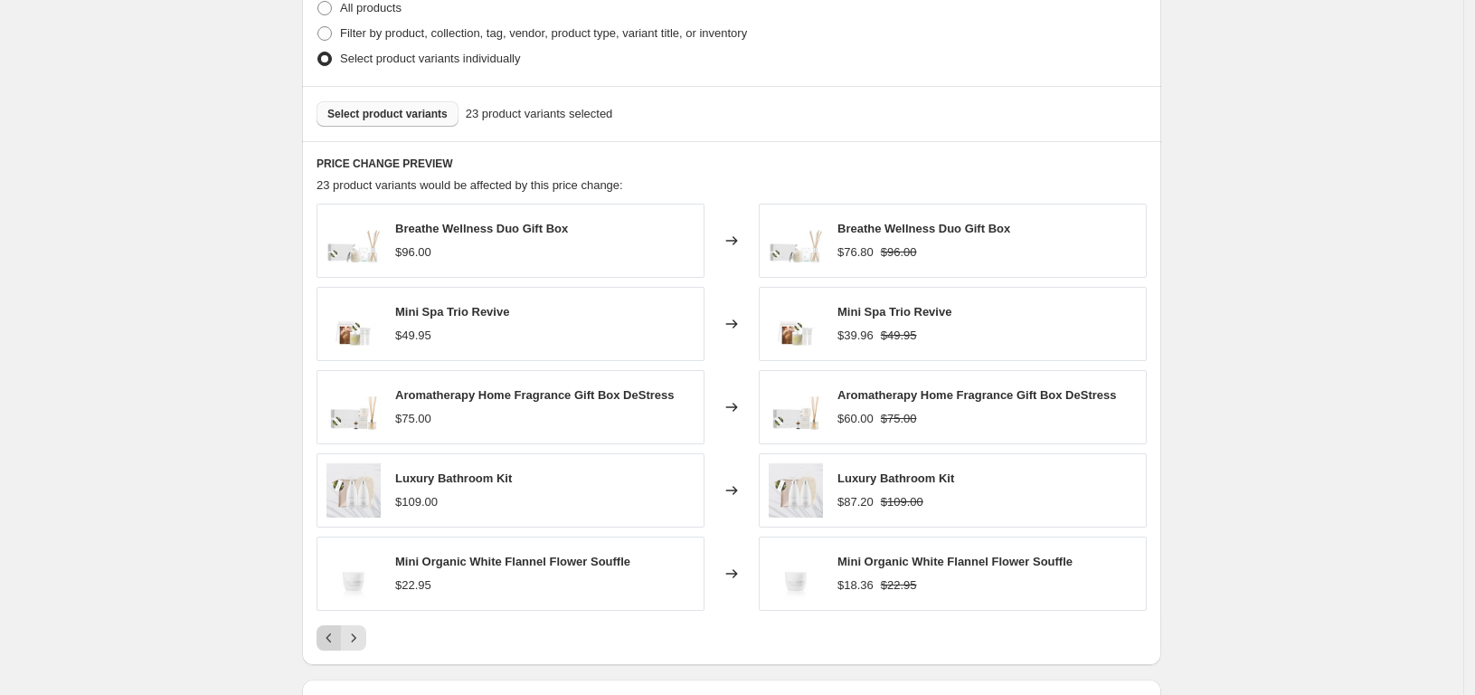
click at [332, 638] on icon "Previous" at bounding box center [328, 637] width 5 height 9
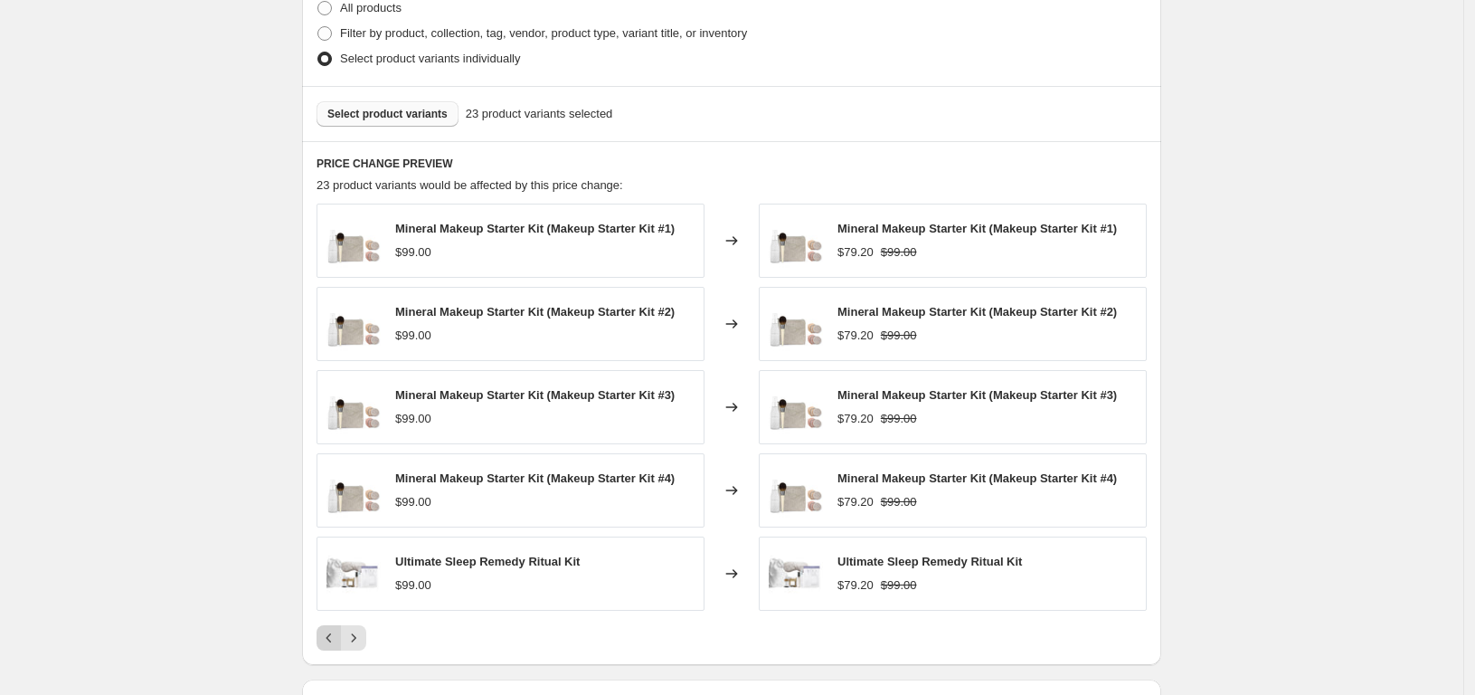
click at [332, 638] on icon "Previous" at bounding box center [328, 637] width 5 height 9
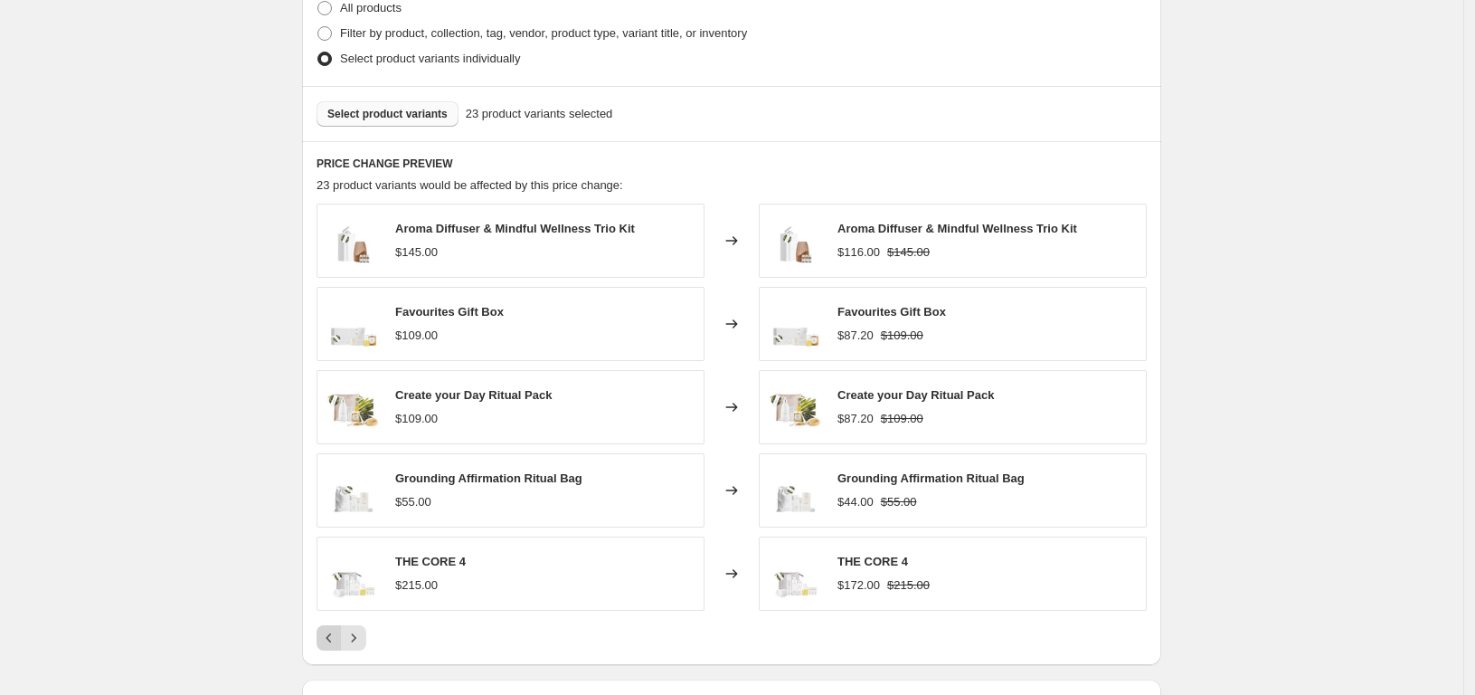
click at [332, 638] on icon "Previous" at bounding box center [328, 637] width 5 height 9
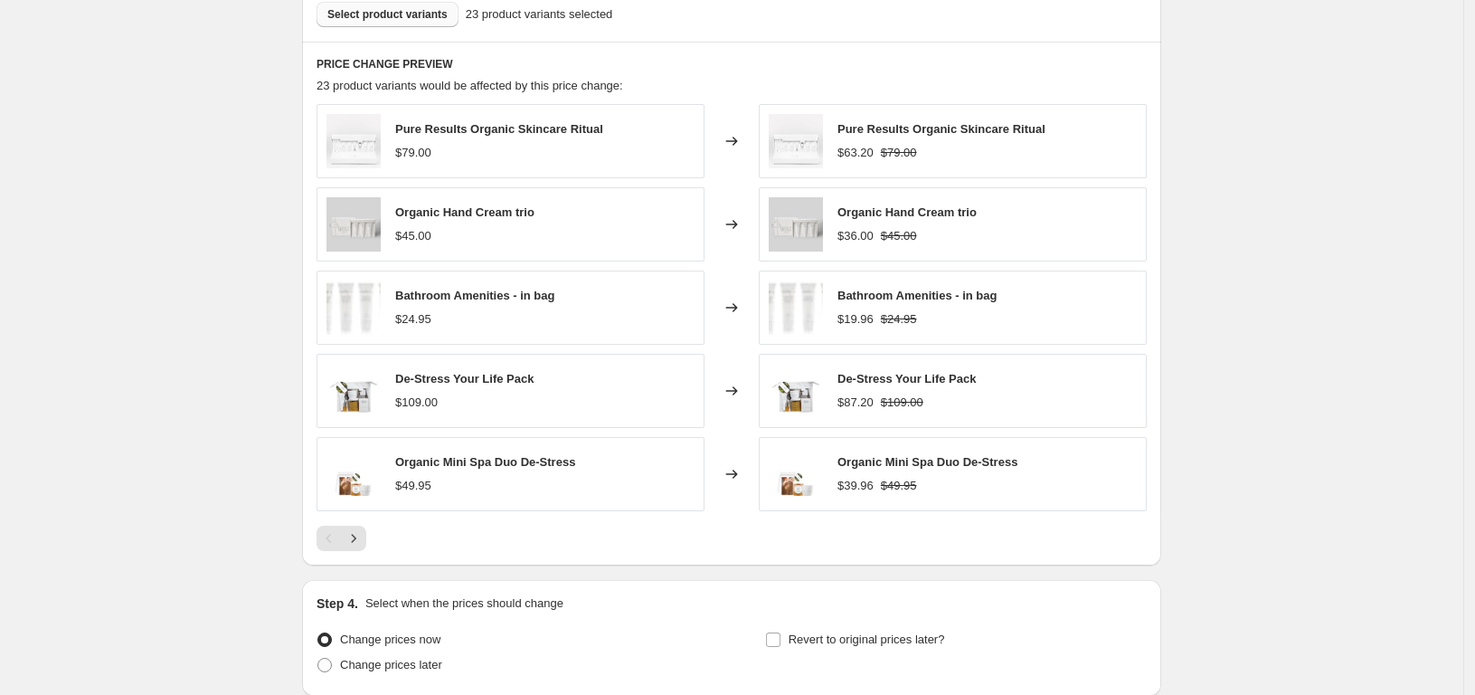
scroll to position [1168, 0]
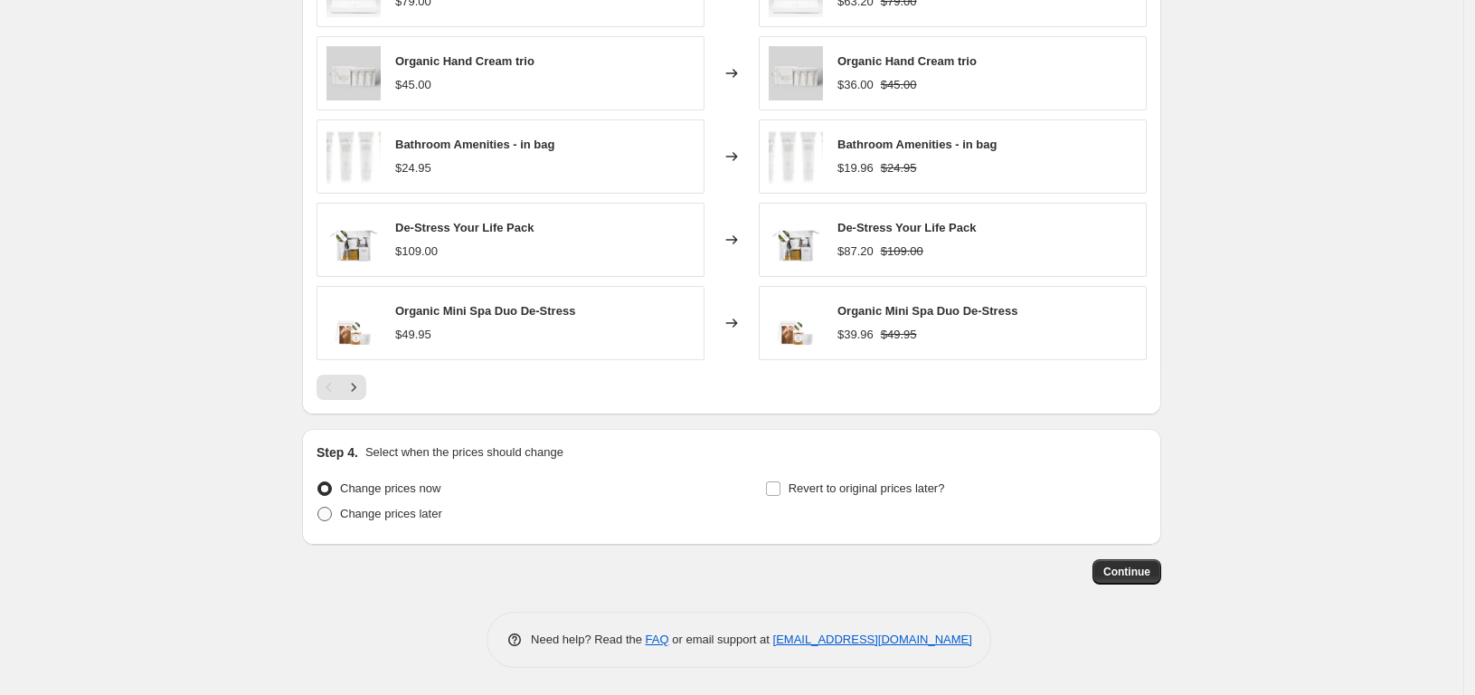
click at [332, 511] on span at bounding box center [324, 513] width 14 height 14
click at [318, 507] on input "Change prices later" at bounding box center [317, 506] width 1 height 1
radio input "true"
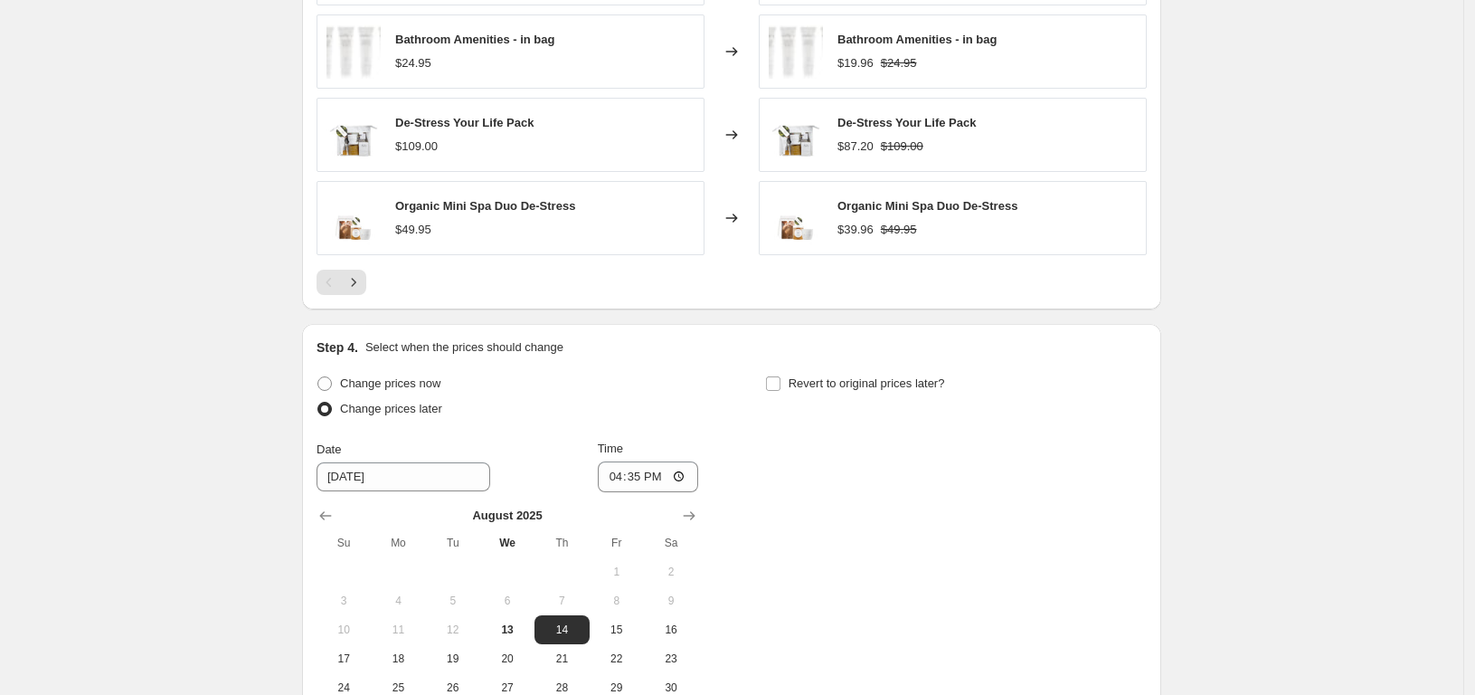
scroll to position [1285, 0]
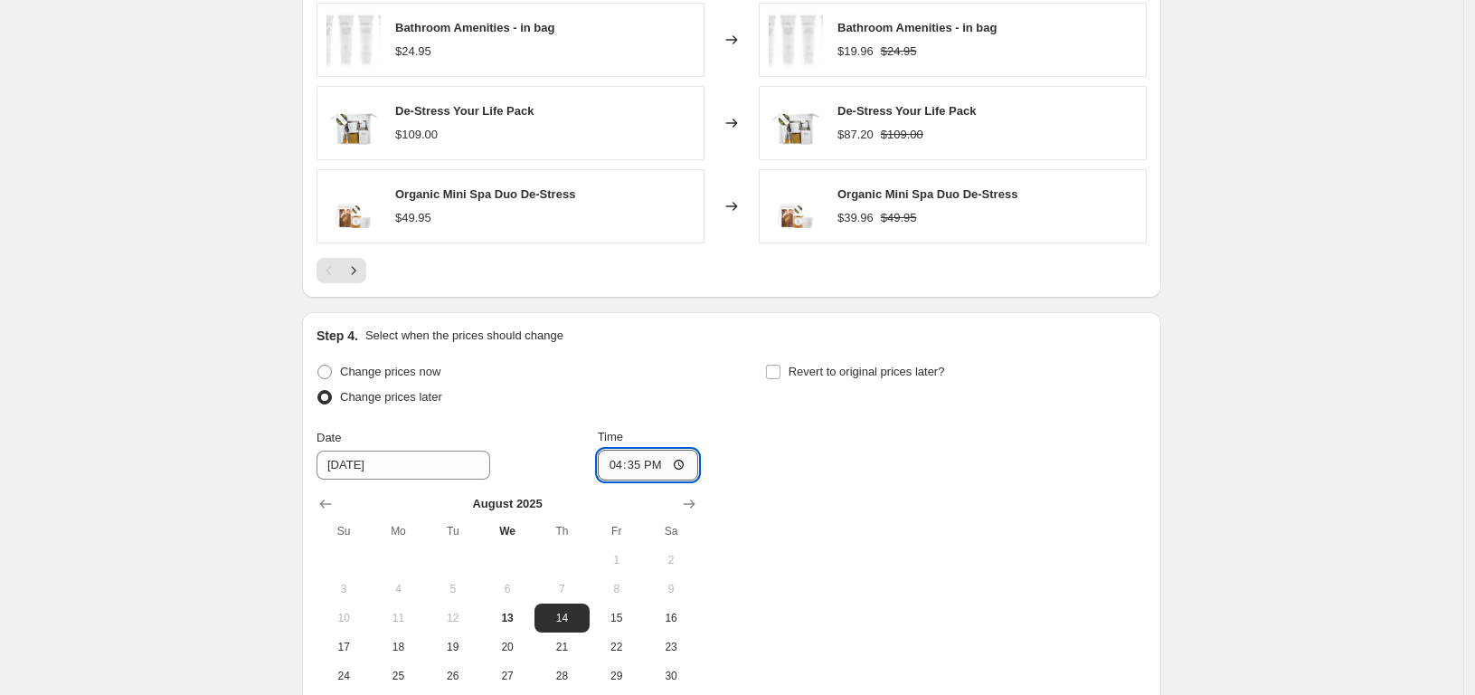
click at [657, 465] on input "16:35" at bounding box center [648, 464] width 101 height 31
click at [577, 614] on span "14" at bounding box center [562, 617] width 40 height 14
click at [645, 466] on input "16:35" at bounding box center [648, 464] width 101 height 31
click at [684, 465] on input "16:35" at bounding box center [648, 464] width 101 height 31
type input "00:01"
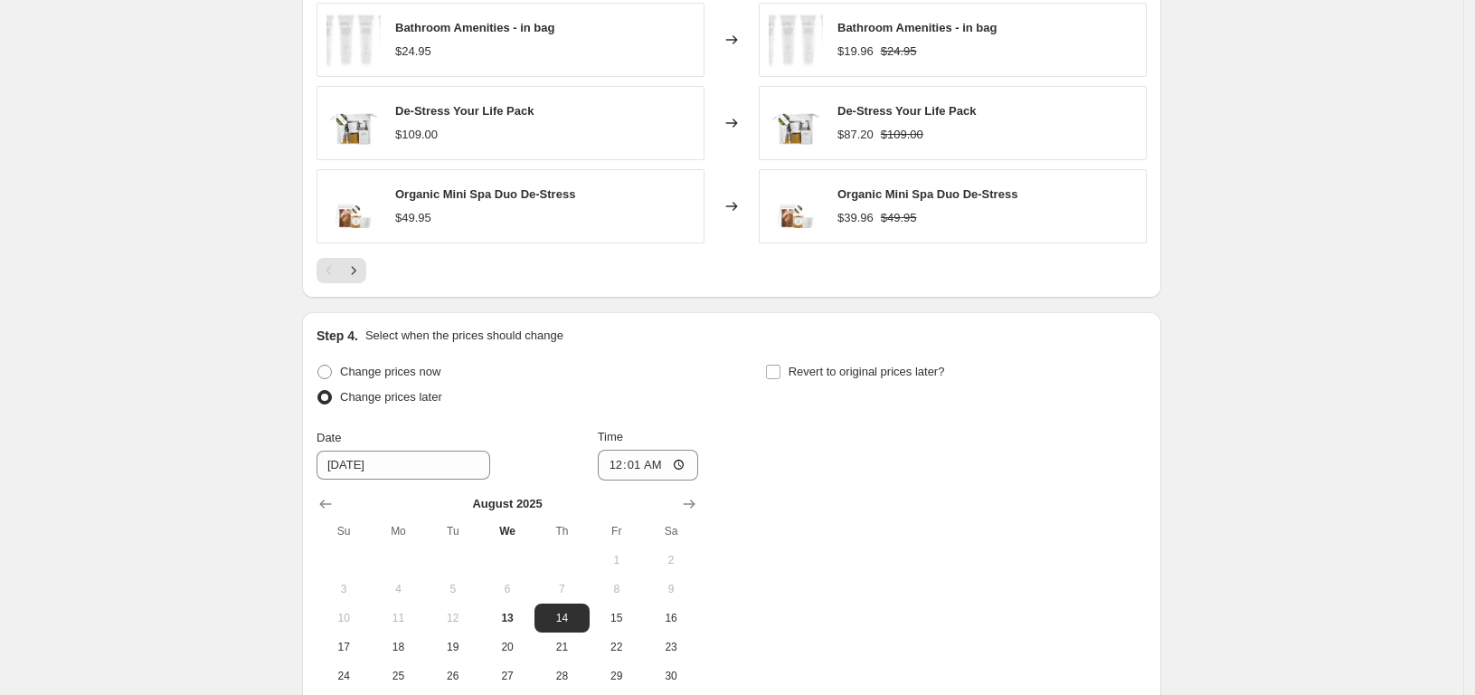
click at [770, 491] on div "Change prices now Change prices later Date [DATE] Time 00:[DATE] Mo Tu We Th Fr…" at bounding box center [732, 539] width 830 height 360
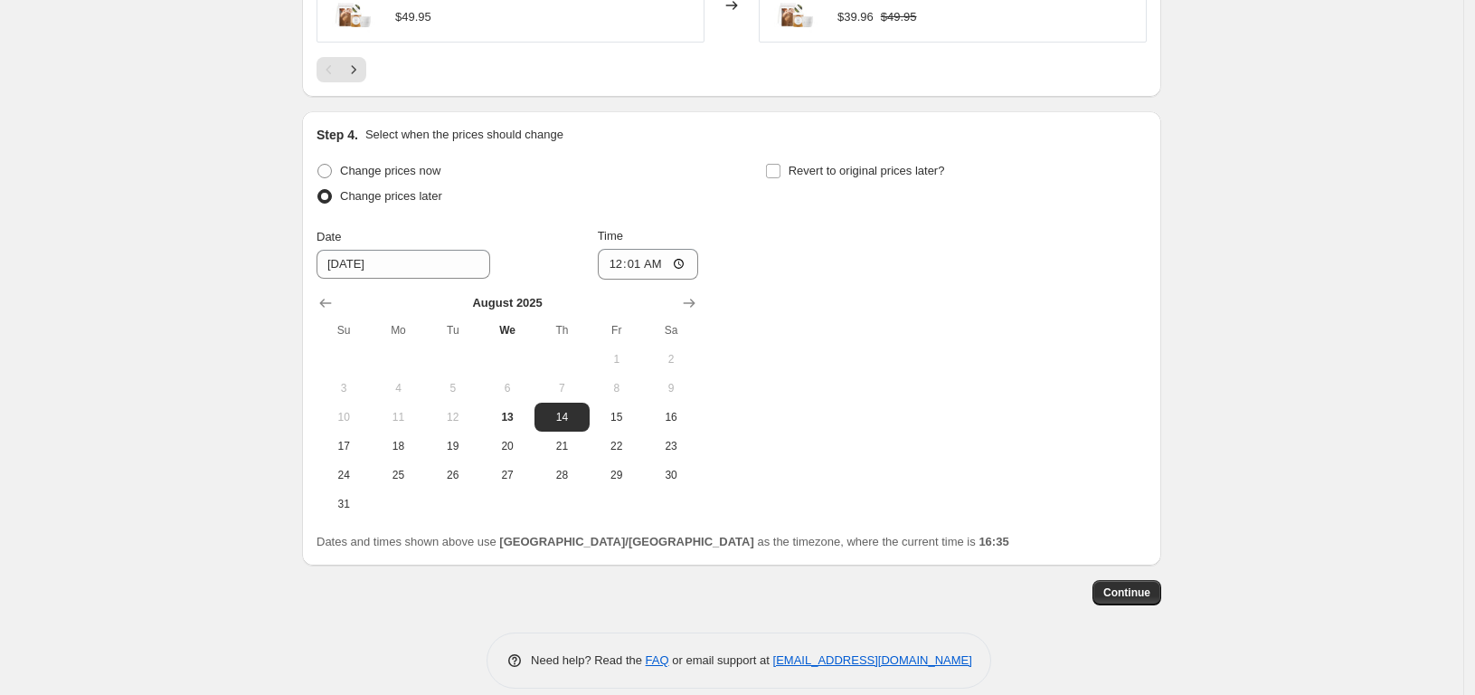
scroll to position [1507, 0]
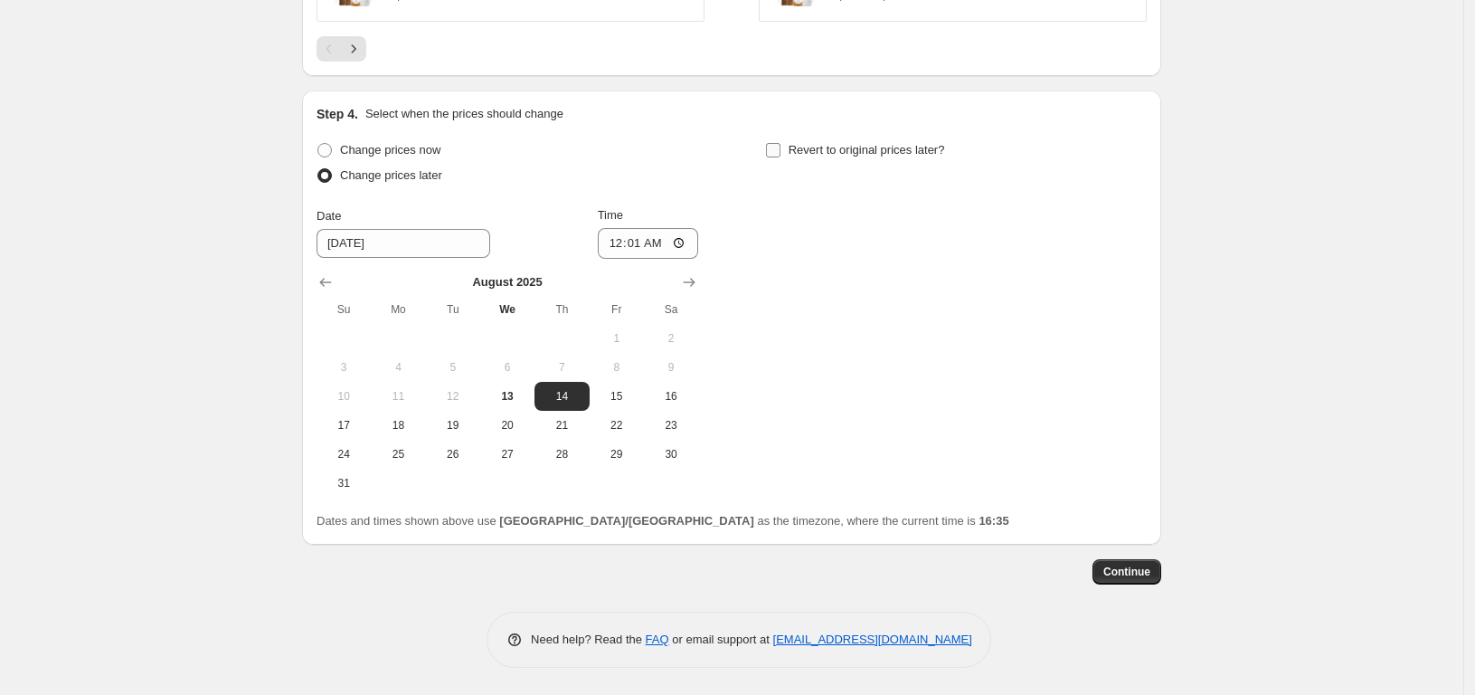
click at [780, 145] on input "Revert to original prices later?" at bounding box center [773, 150] width 14 height 14
checkbox input "true"
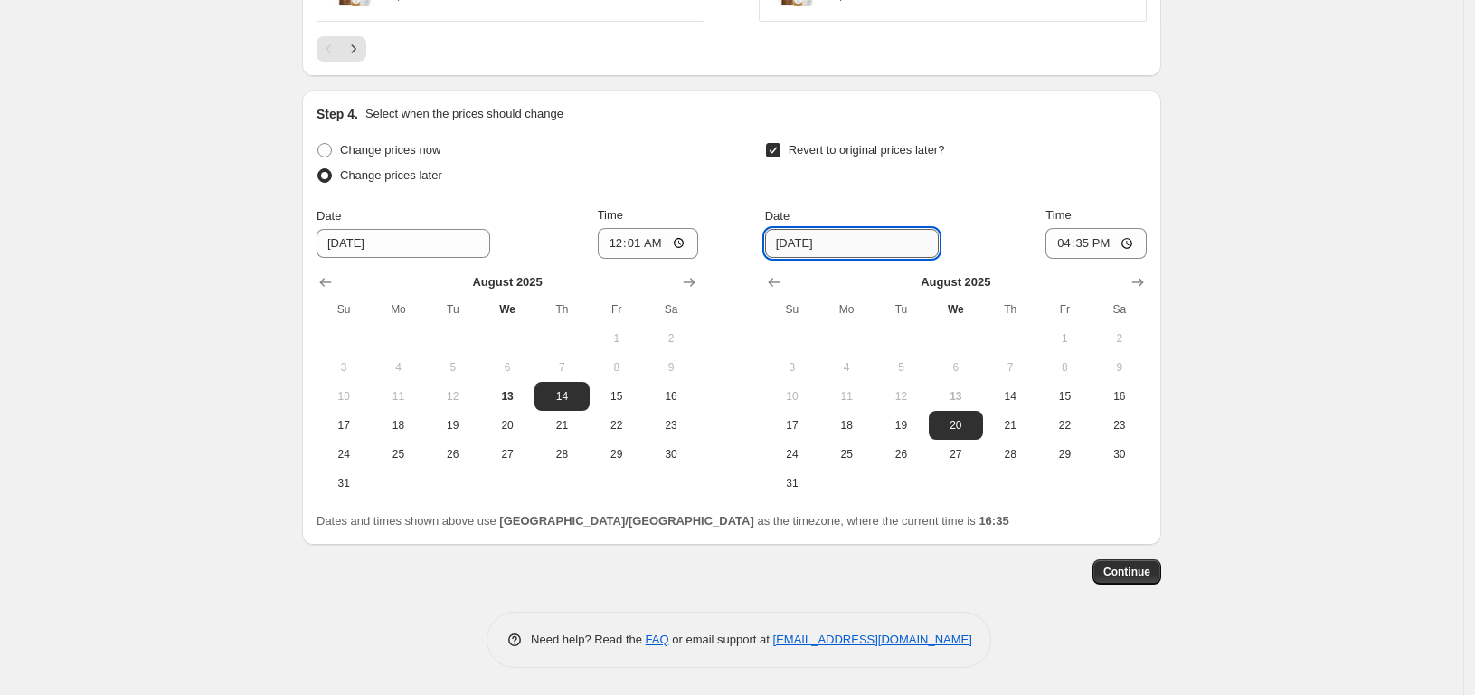
click at [869, 251] on input "[DATE]" at bounding box center [852, 243] width 174 height 29
click at [828, 410] on button "11" at bounding box center [846, 396] width 54 height 29
click at [798, 429] on span "17" at bounding box center [792, 425] width 40 height 14
type input "[DATE]"
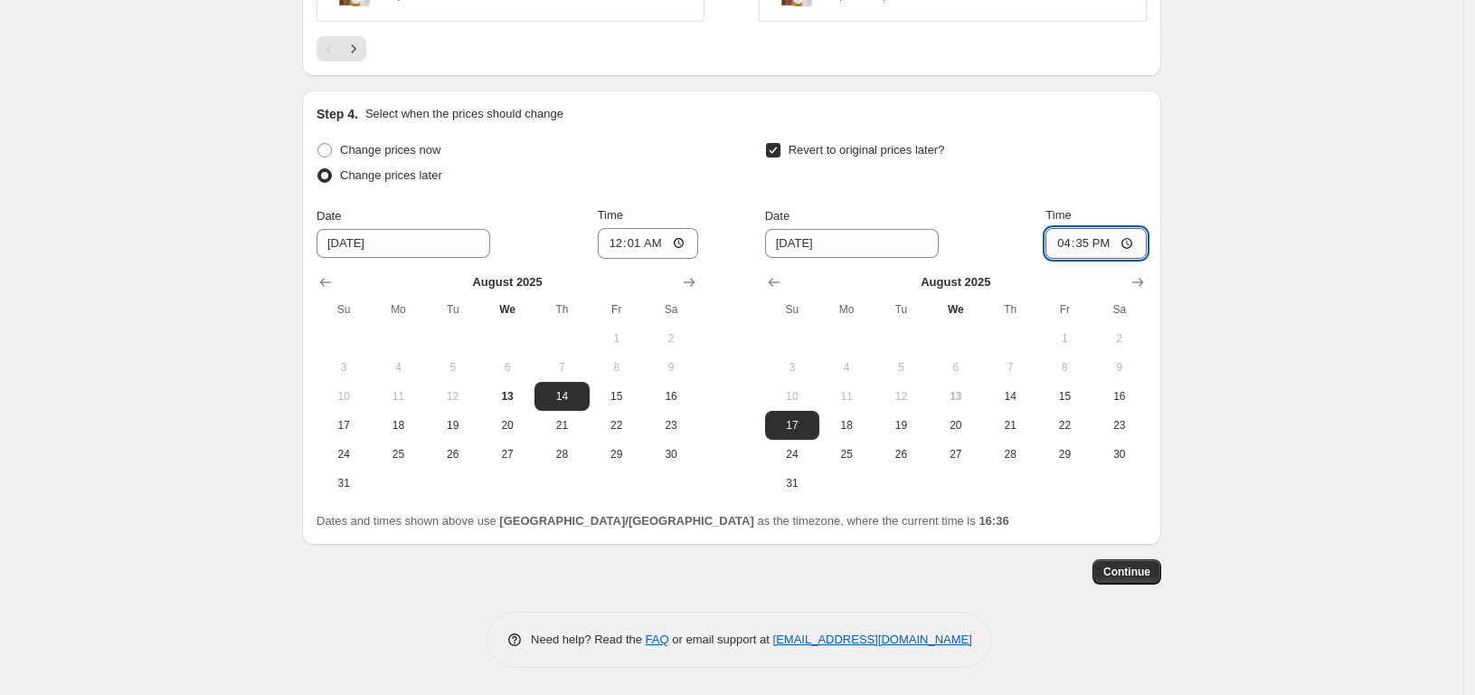
click at [1120, 236] on input "16:35" at bounding box center [1095, 243] width 101 height 31
click at [1114, 245] on input "16:35" at bounding box center [1095, 243] width 101 height 31
click at [1070, 243] on input "16:35" at bounding box center [1095, 243] width 101 height 31
click at [1135, 244] on input "16:35" at bounding box center [1095, 243] width 101 height 31
type input "23:59"
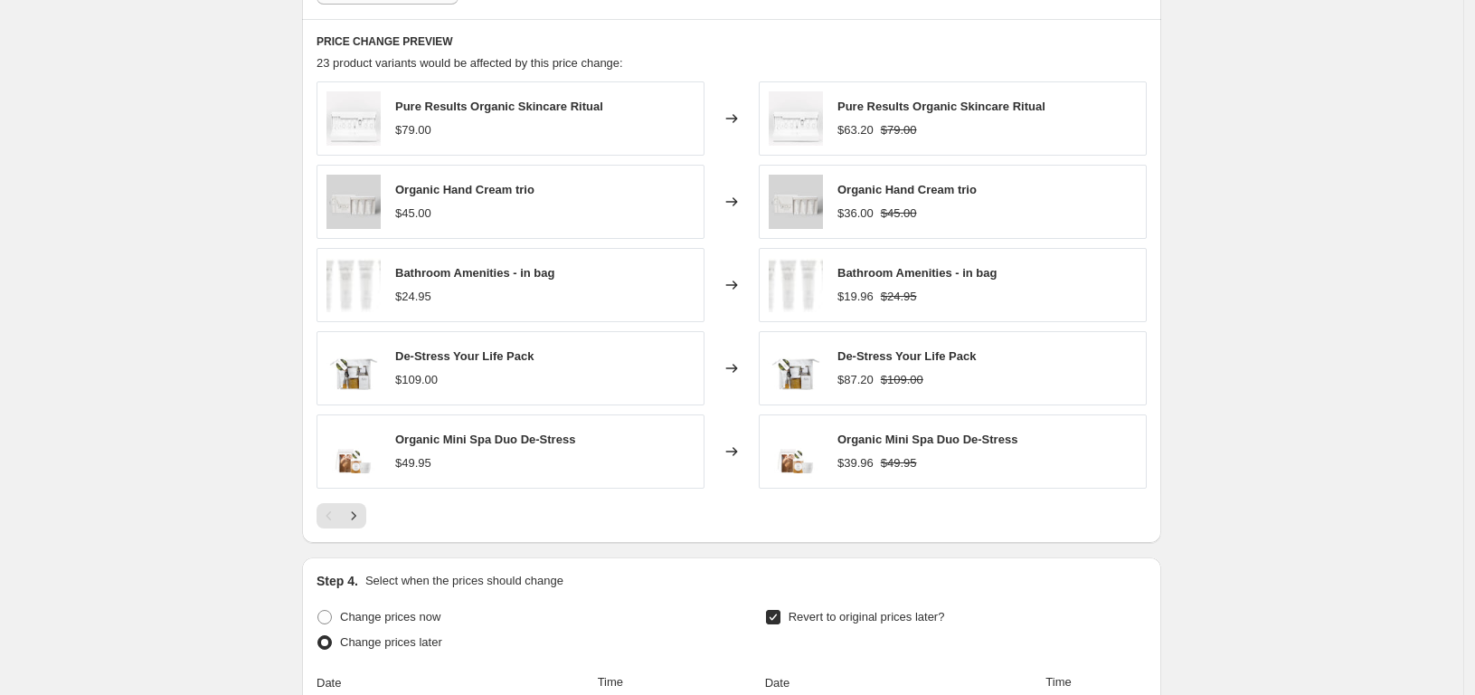
scroll to position [0, 0]
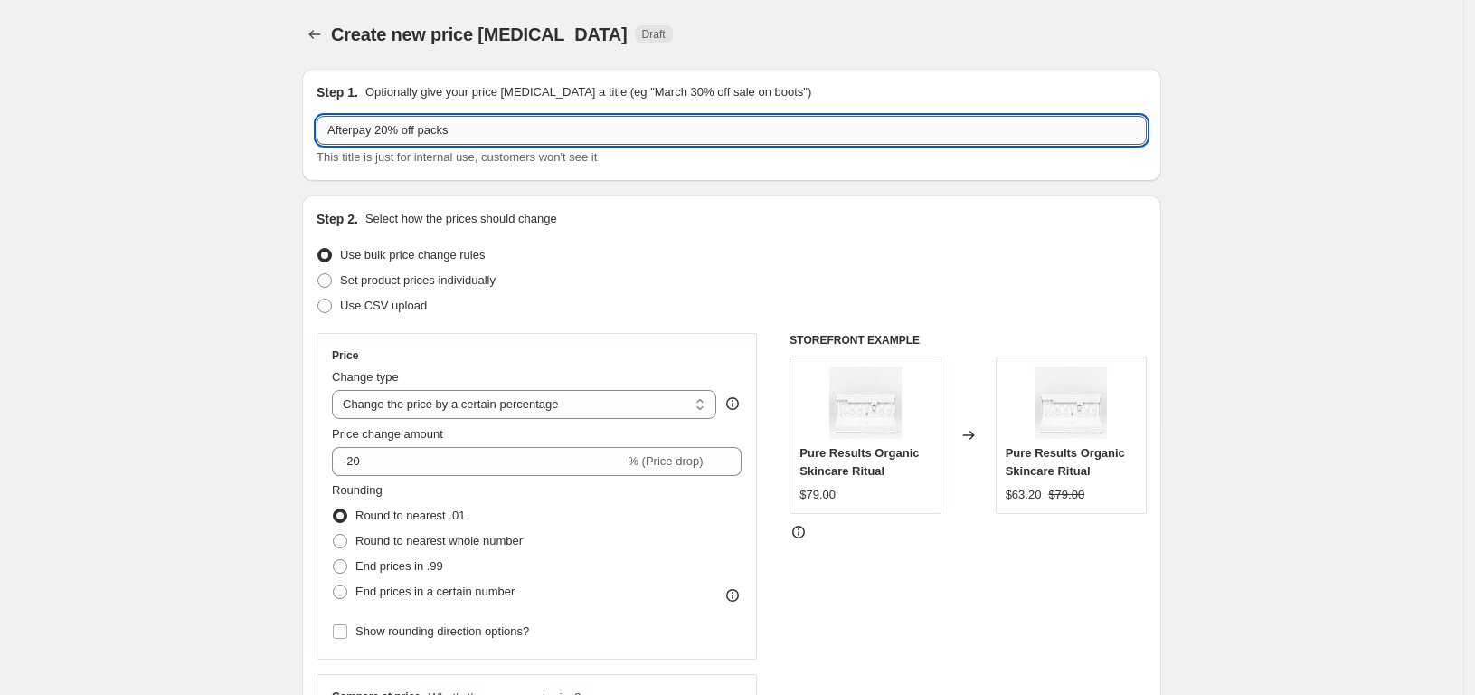
click at [329, 130] on input "Afterpay 20% off packs" at bounding box center [732, 130] width 830 height 29
click at [539, 128] on input "August afterpay 20% off packs" at bounding box center [732, 130] width 830 height 29
type input "August afterpay 20% off packs"
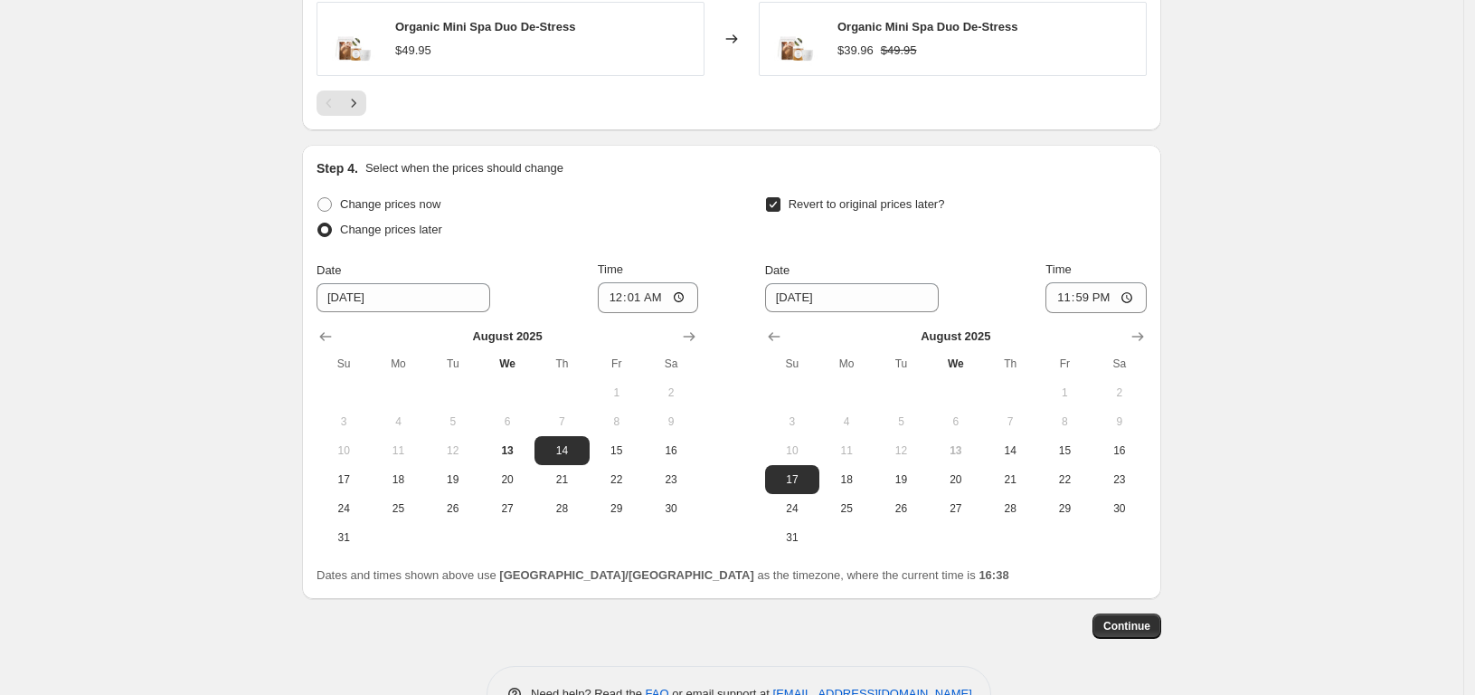
scroll to position [1507, 0]
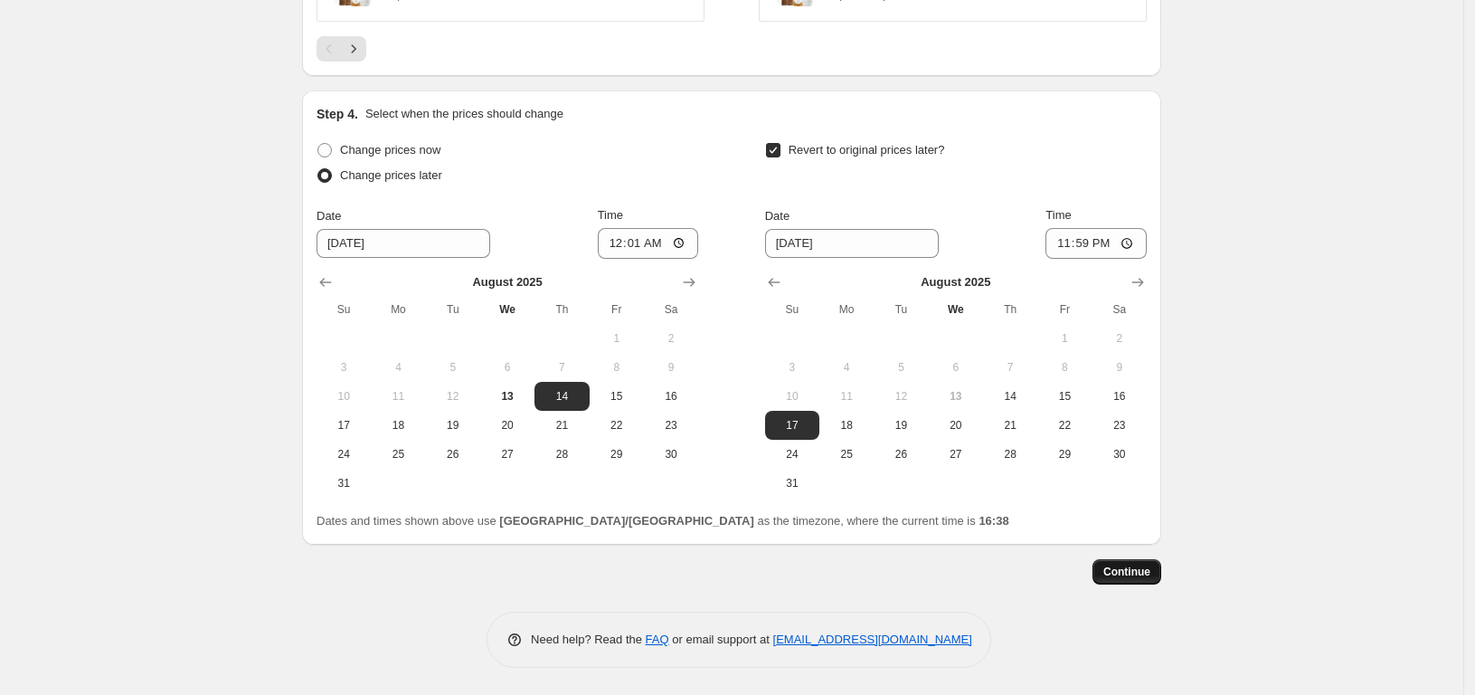
click at [1132, 576] on span "Continue" at bounding box center [1126, 571] width 47 height 14
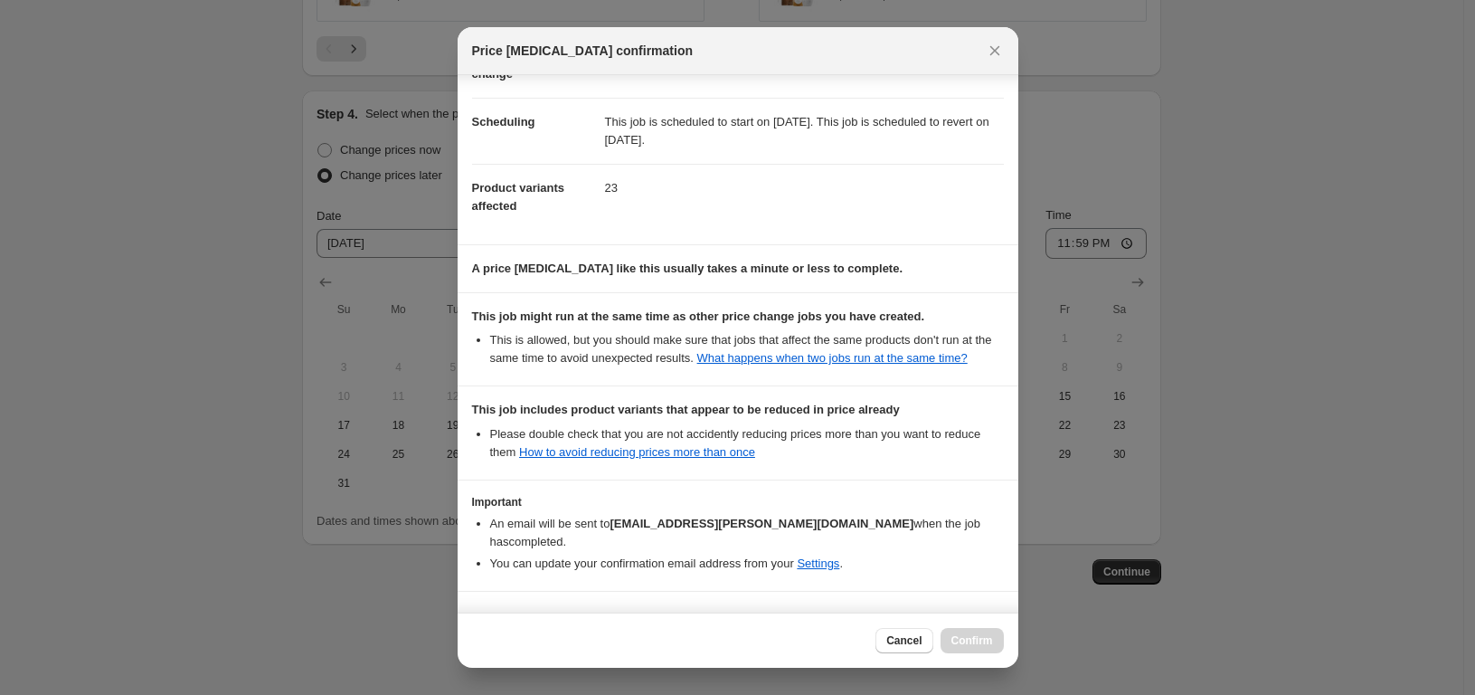
scroll to position [193, 0]
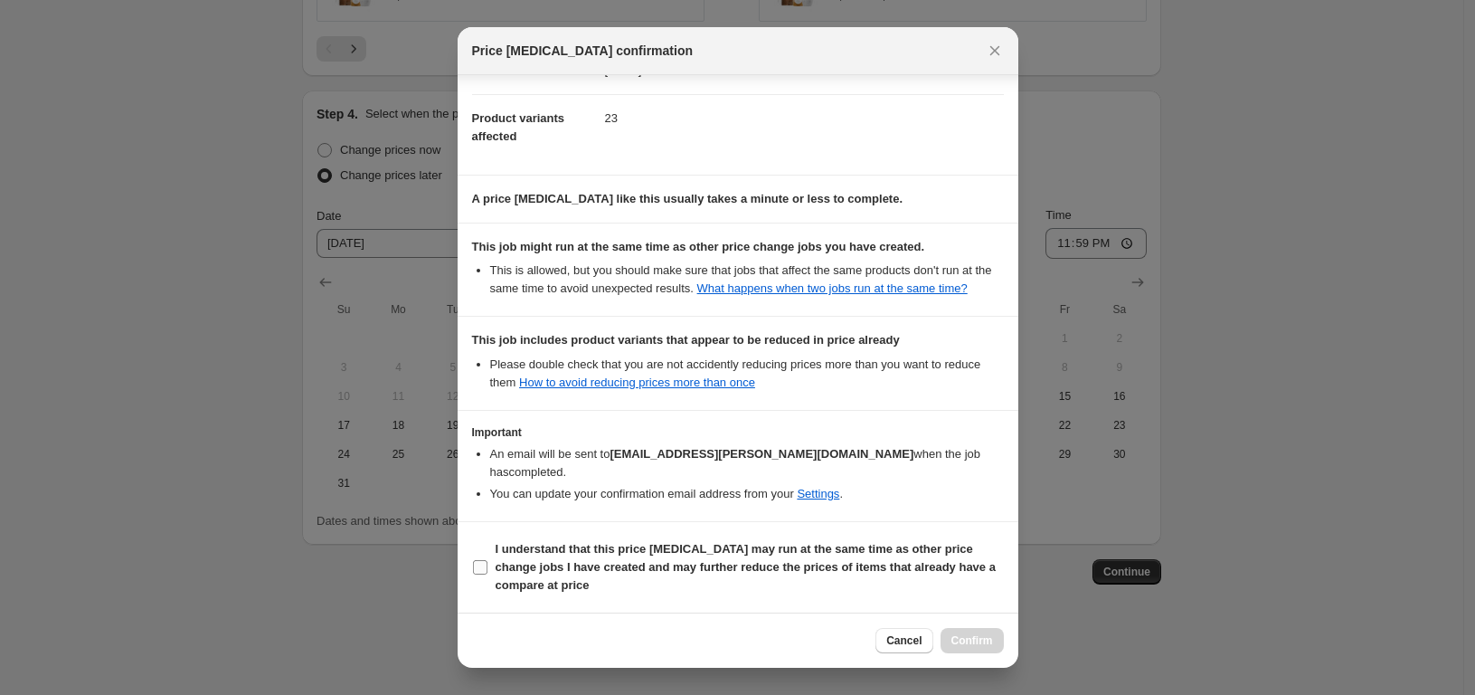
click at [477, 568] on input "I understand that this price [MEDICAL_DATA] may run at the same time as other p…" at bounding box center [480, 567] width 14 height 14
checkbox input "true"
click at [978, 646] on span "Confirm" at bounding box center [972, 640] width 42 height 14
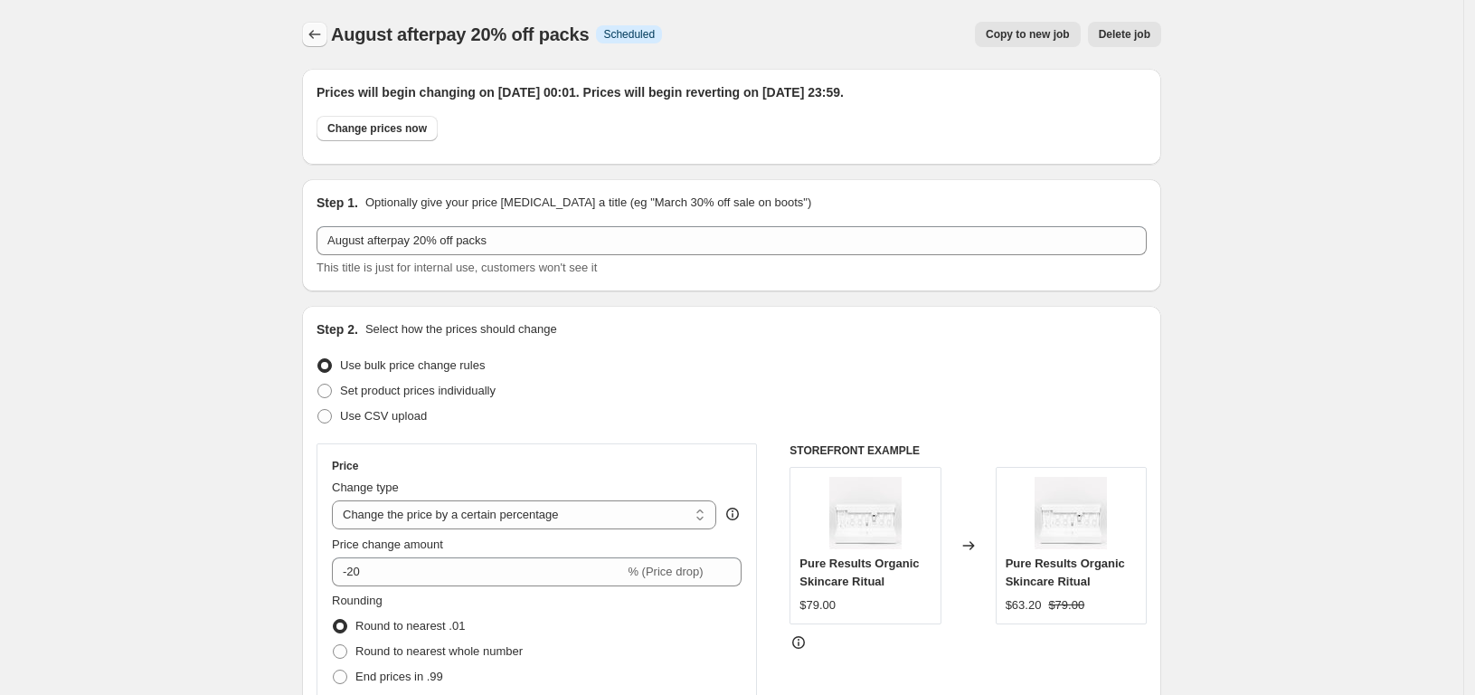
click at [324, 33] on icon "Price change jobs" at bounding box center [315, 34] width 18 height 18
